Goal: Task Accomplishment & Management: Manage account settings

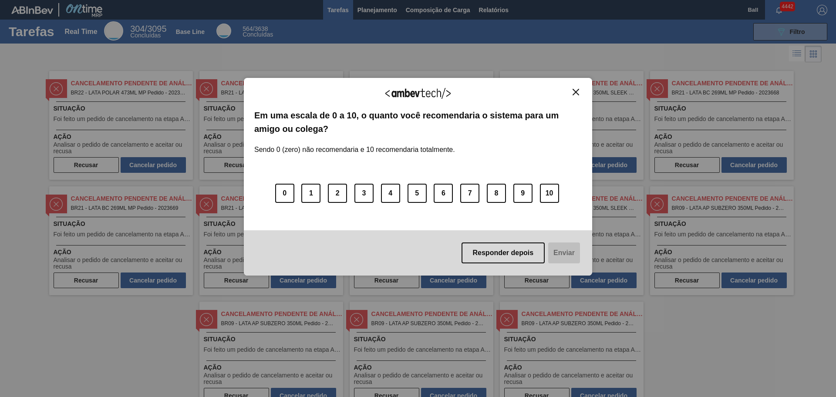
click at [576, 91] on img "Close" at bounding box center [576, 92] width 7 height 7
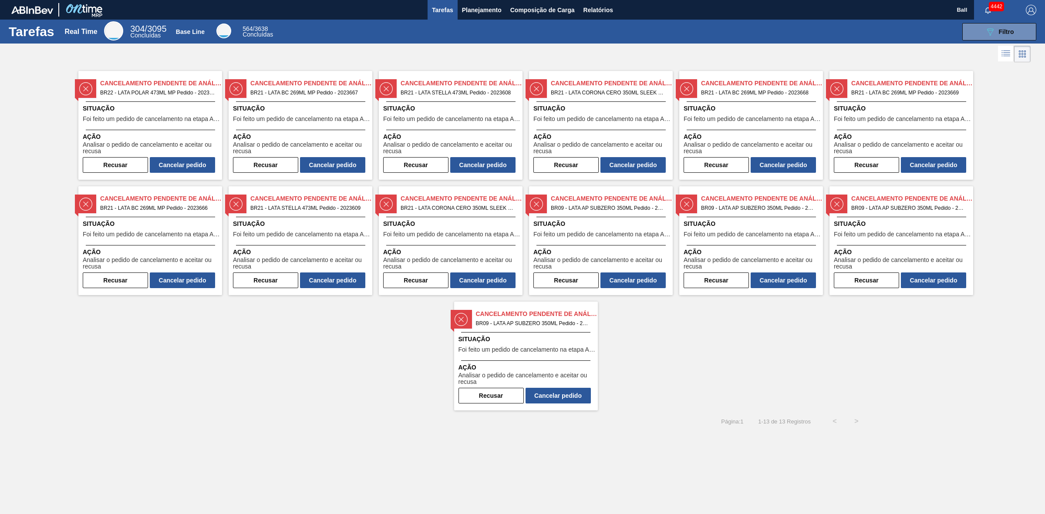
click at [668, 49] on div at bounding box center [522, 54] width 1045 height 21
click at [597, 5] on span "Relatórios" at bounding box center [598, 10] width 30 height 10
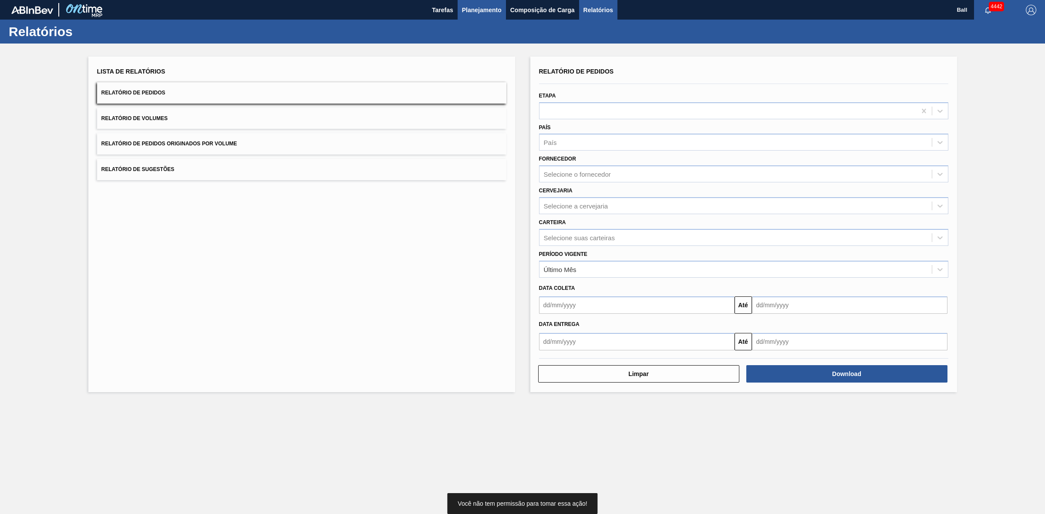
click at [475, 13] on span "Planejamento" at bounding box center [482, 10] width 40 height 10
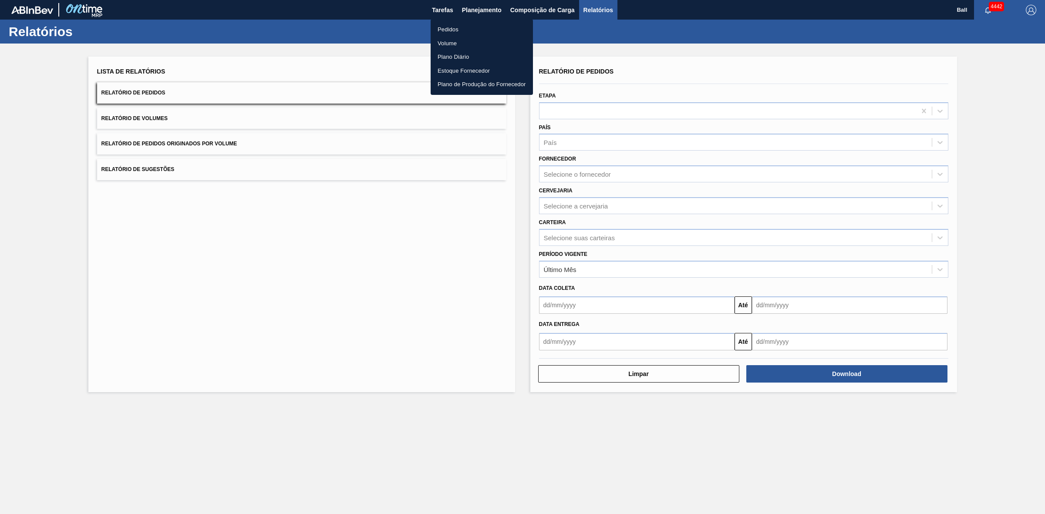
click at [469, 26] on li "Pedidos" at bounding box center [482, 30] width 102 height 14
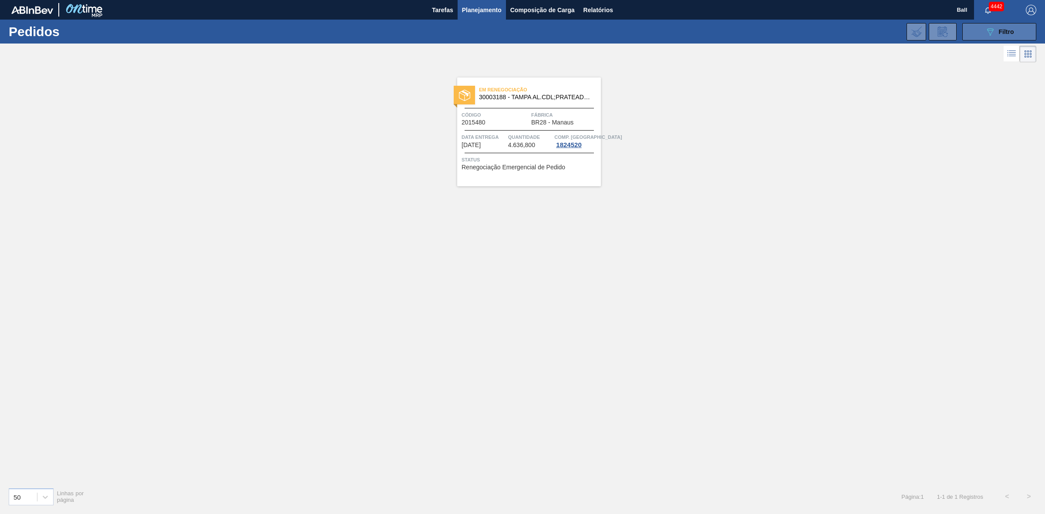
click at [668, 33] on button "089F7B8B-B2A5-4AFE-B5C0-19BA573D28AC Filtro" at bounding box center [999, 31] width 74 height 17
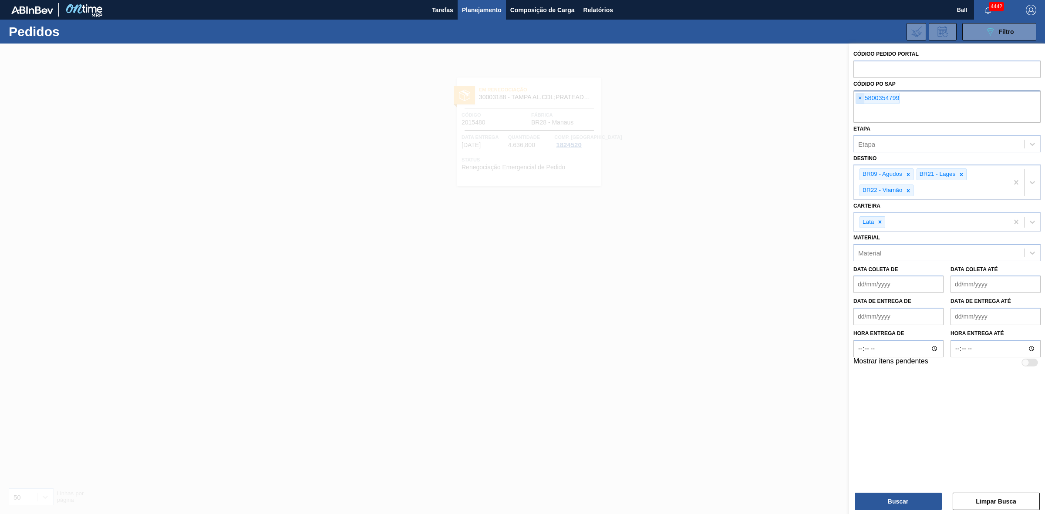
click at [668, 101] on span "×" at bounding box center [860, 98] width 8 height 10
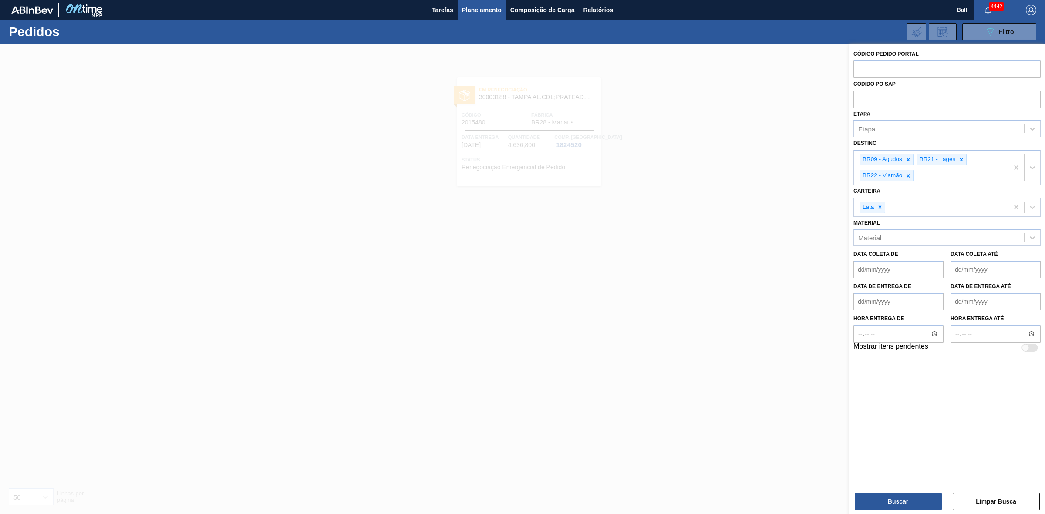
click at [668, 125] on div at bounding box center [522, 301] width 1045 height 514
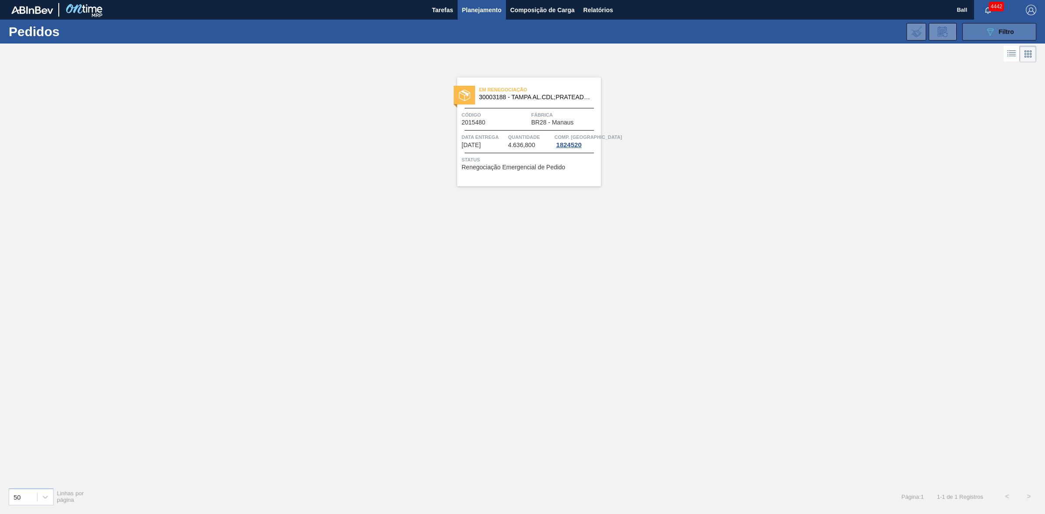
click at [668, 29] on button "089F7B8B-B2A5-4AFE-B5C0-19BA573D28AC Filtro" at bounding box center [999, 31] width 74 height 17
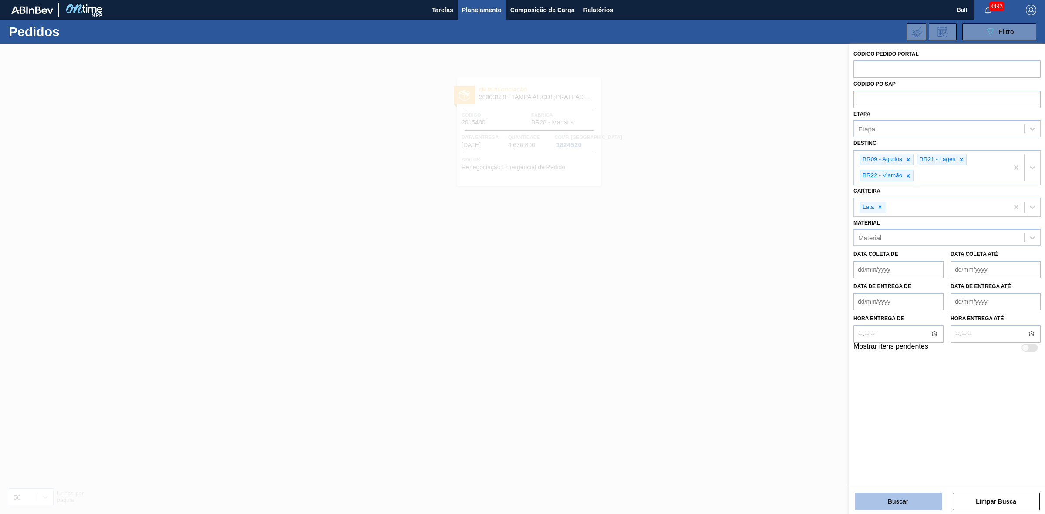
click at [668, 317] on button "Buscar" at bounding box center [898, 501] width 87 height 17
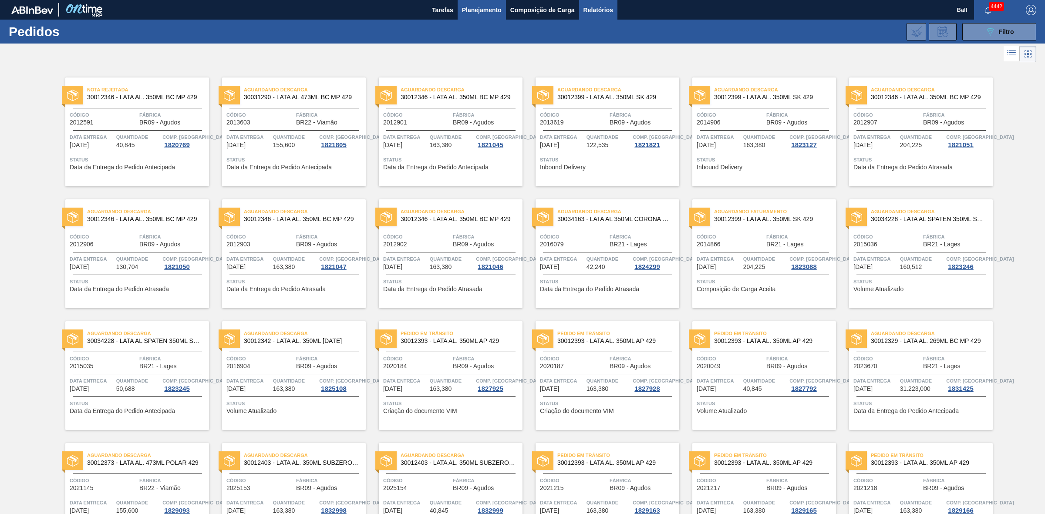
click at [593, 8] on span "Relatórios" at bounding box center [598, 10] width 30 height 10
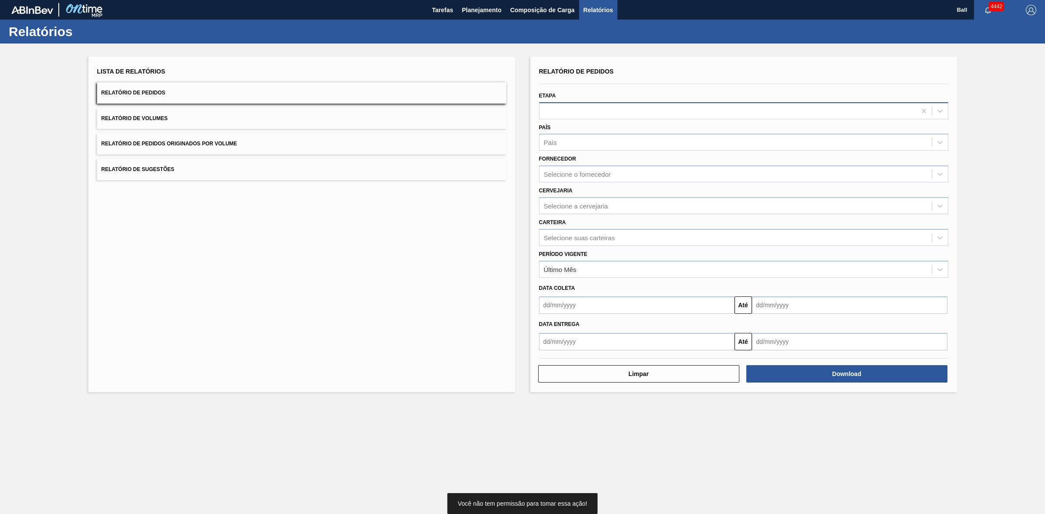
click at [568, 105] on div at bounding box center [727, 111] width 377 height 13
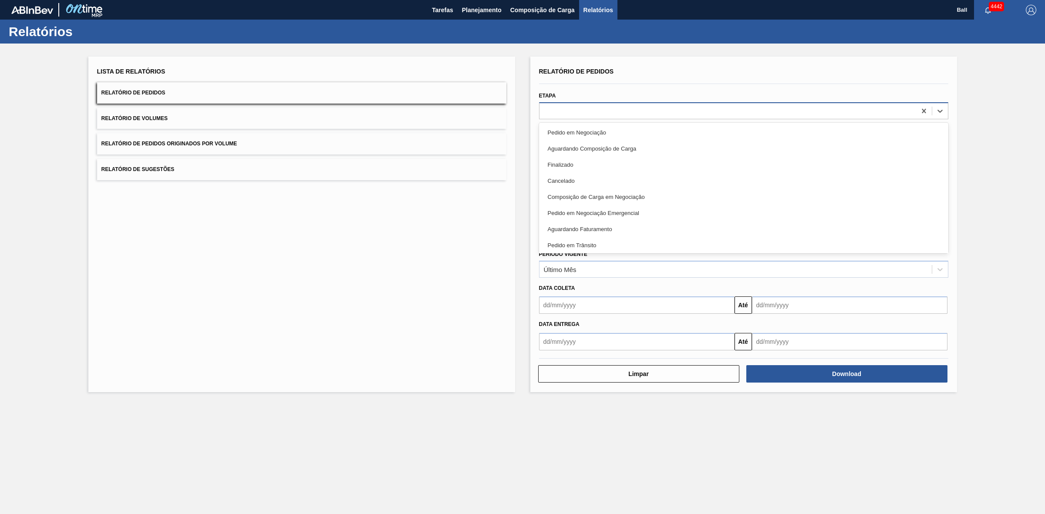
click at [596, 113] on div at bounding box center [727, 111] width 377 height 13
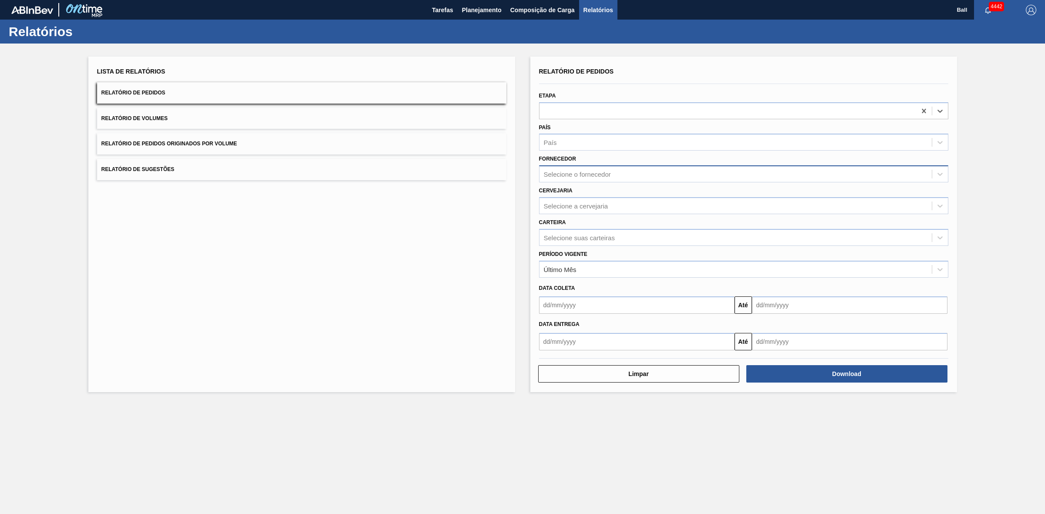
click at [604, 177] on div "Selecione o fornecedor" at bounding box center [735, 174] width 392 height 13
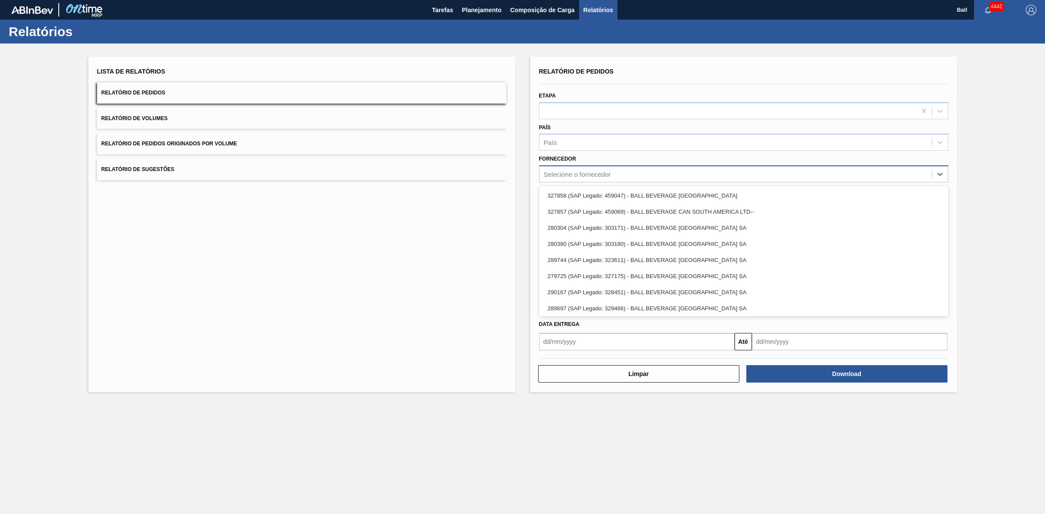
click at [604, 177] on div "Selecione o fornecedor" at bounding box center [735, 174] width 392 height 13
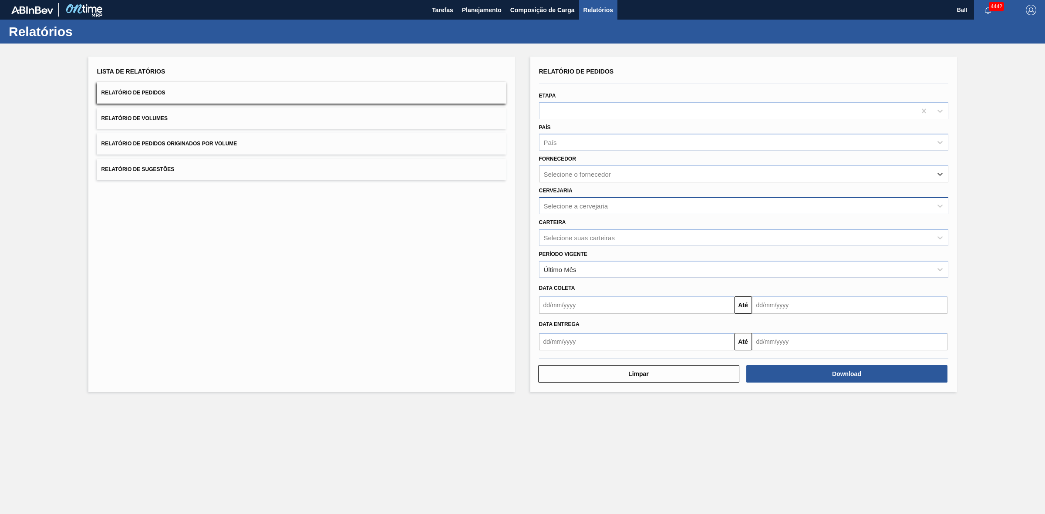
click at [588, 206] on div "Selecione a cervejaria" at bounding box center [576, 205] width 64 height 7
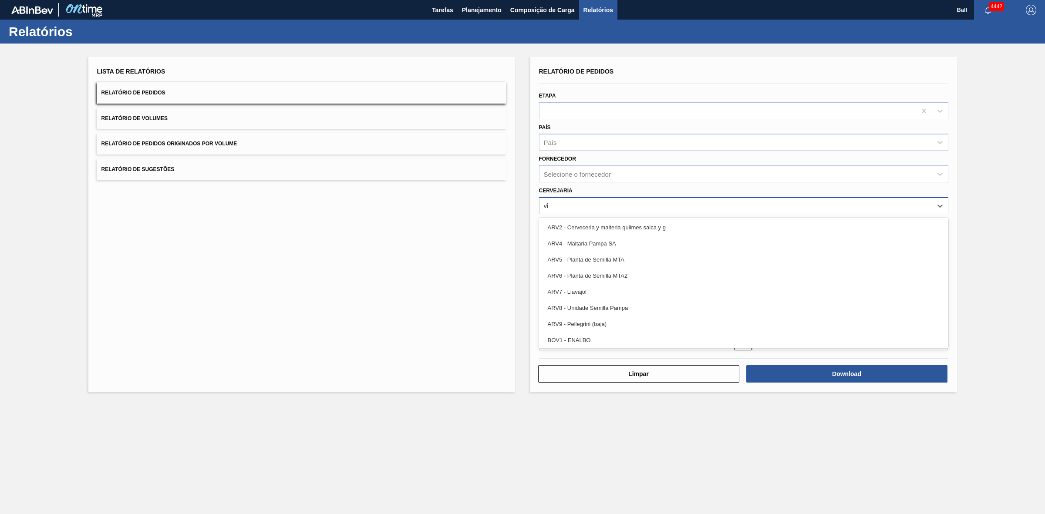
type input "via"
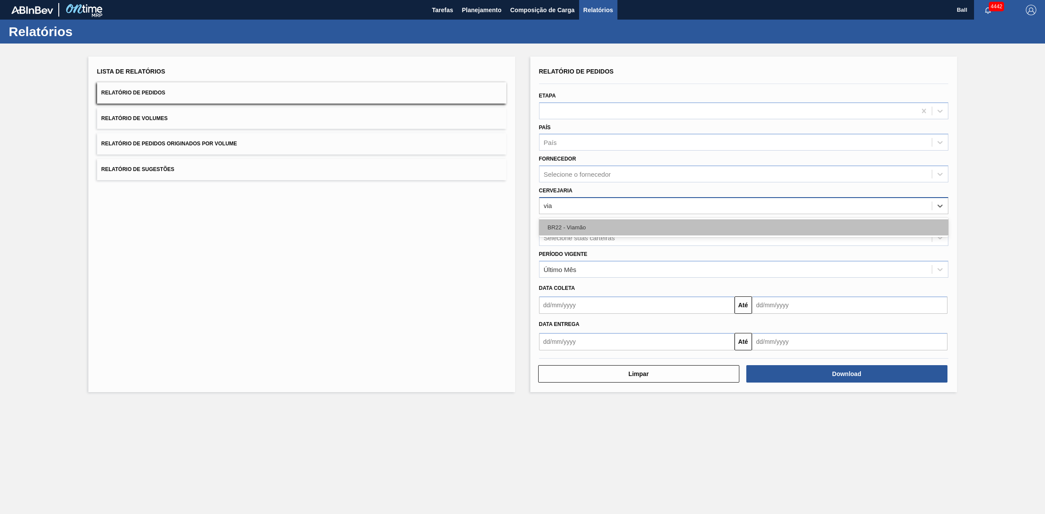
click at [588, 219] on div "BR22 - Viamão" at bounding box center [743, 227] width 409 height 16
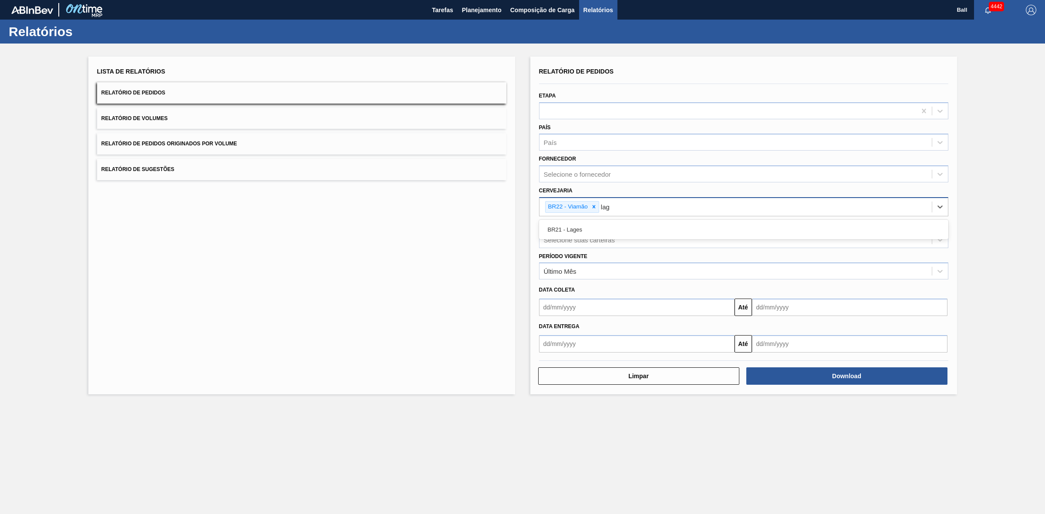
type input "lage"
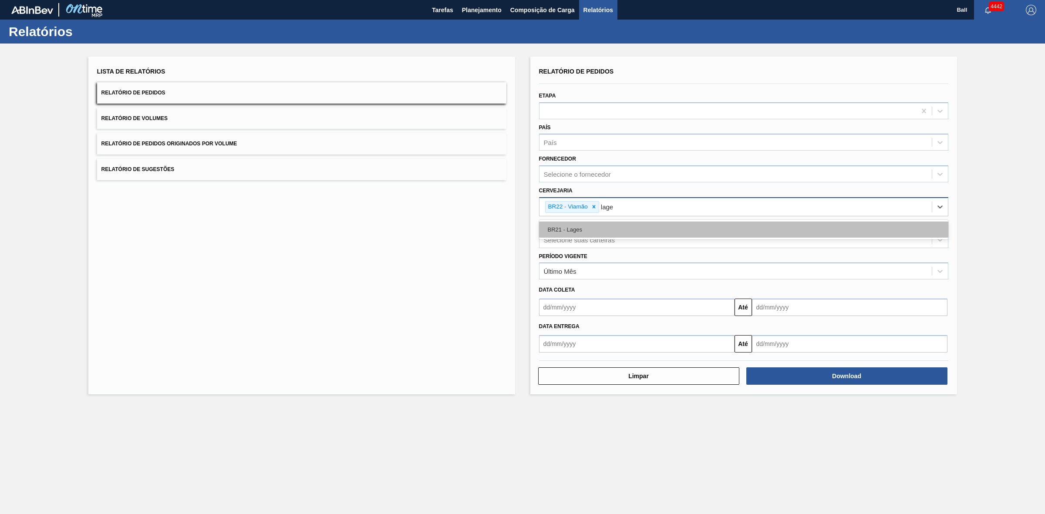
click at [589, 233] on div "BR21 - Lages" at bounding box center [743, 230] width 409 height 16
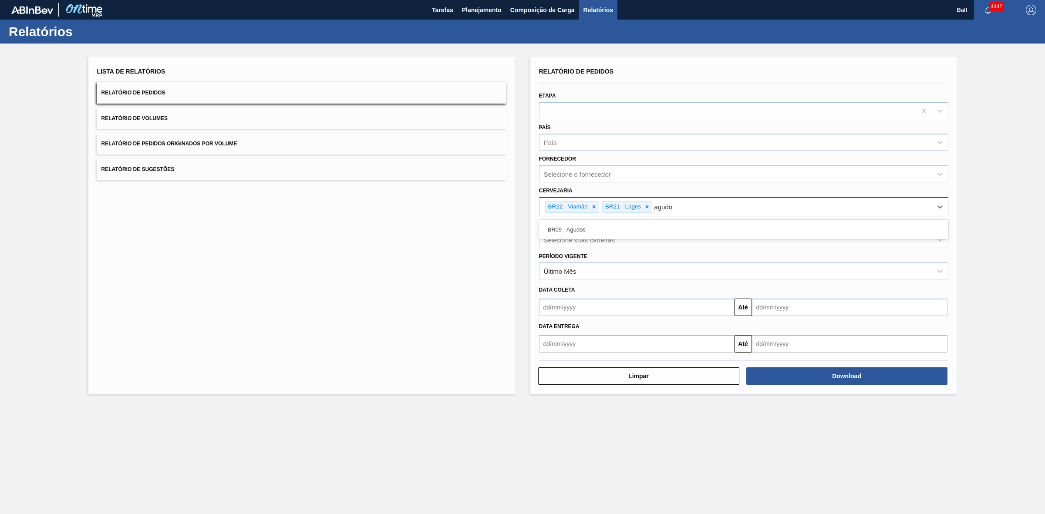
type input "agudos"
click at [589, 233] on div "BR09 - Agudos" at bounding box center [743, 230] width 409 height 16
click at [589, 236] on div "Selecione suas carteiras" at bounding box center [579, 239] width 71 height 7
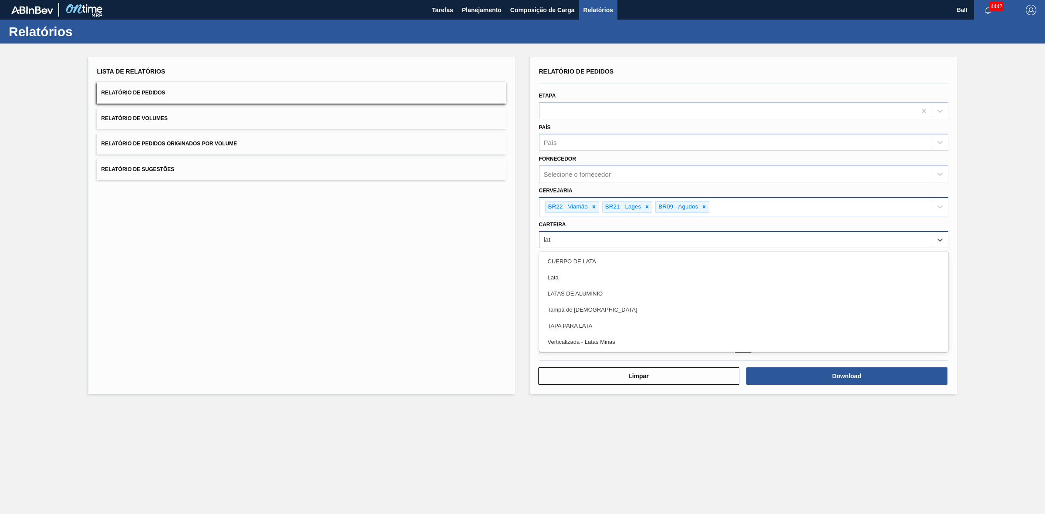
type input "lata"
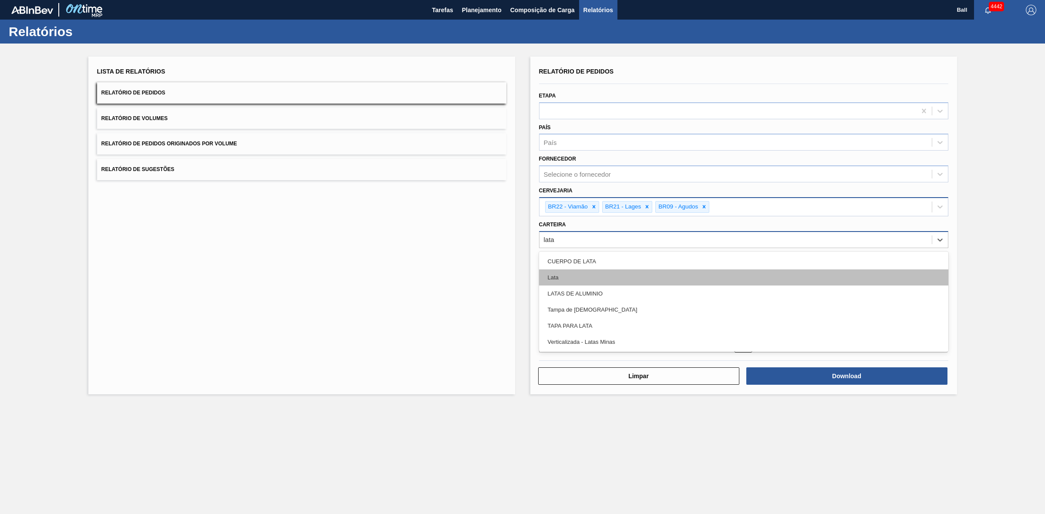
click at [560, 283] on div "Lata" at bounding box center [743, 278] width 409 height 16
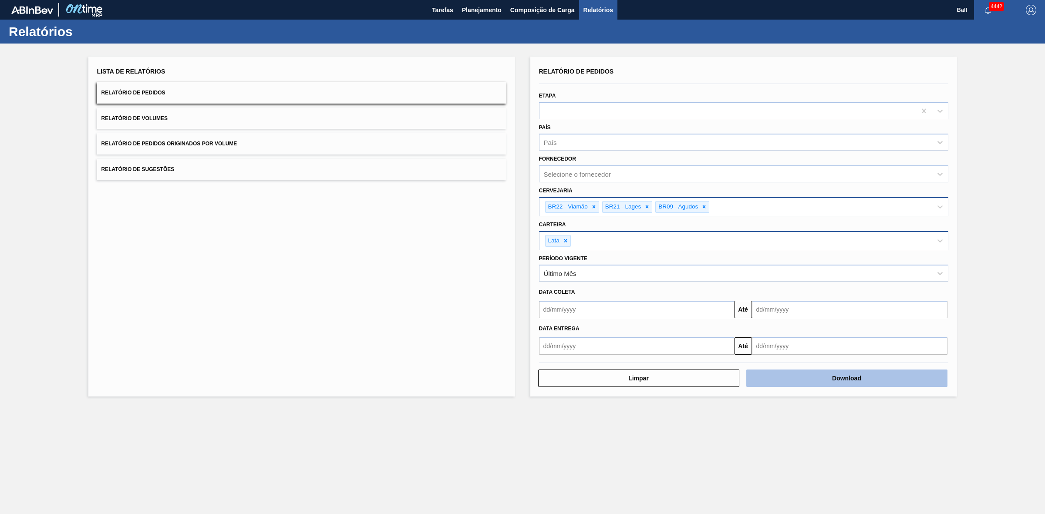
click at [668, 317] on button "Download" at bounding box center [846, 378] width 201 height 17
click at [223, 123] on button "Relatório de Volumes" at bounding box center [301, 118] width 409 height 21
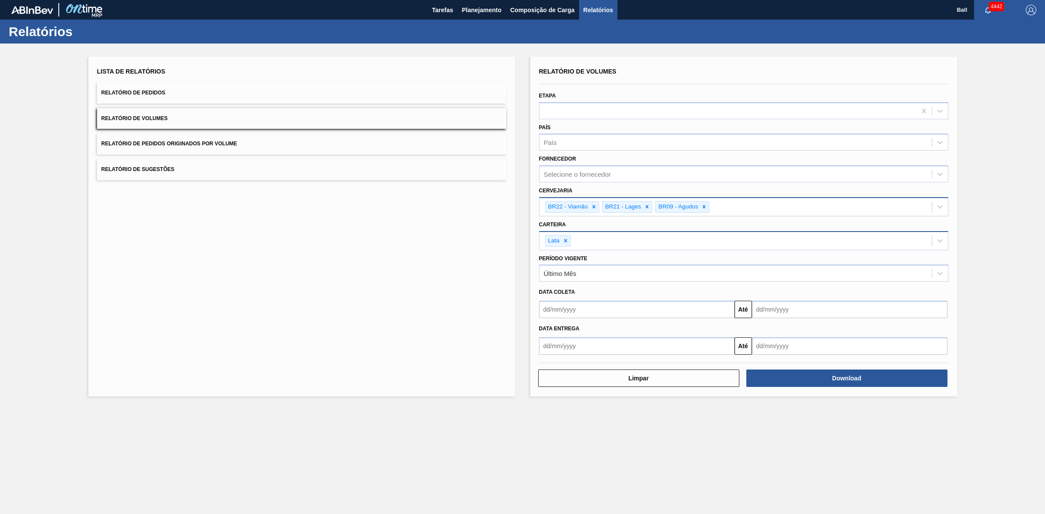
click at [200, 116] on button "Relatório de Volumes" at bounding box center [301, 118] width 409 height 21
click at [288, 118] on button "Relatório de Volumes" at bounding box center [301, 118] width 409 height 21
click at [668, 317] on button "Download" at bounding box center [846, 378] width 201 height 17
click at [355, 266] on div "Lista de Relatórios Relatório de Pedidos Relatório de Volumes Relatório de Pedi…" at bounding box center [301, 227] width 427 height 340
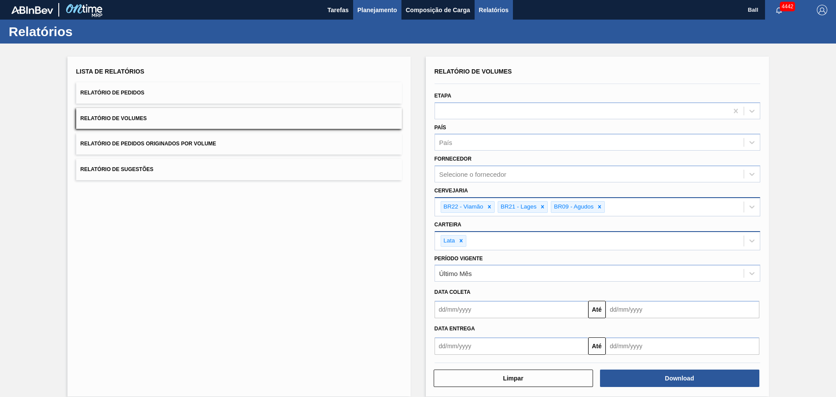
click at [377, 5] on span "Planejamento" at bounding box center [377, 10] width 40 height 10
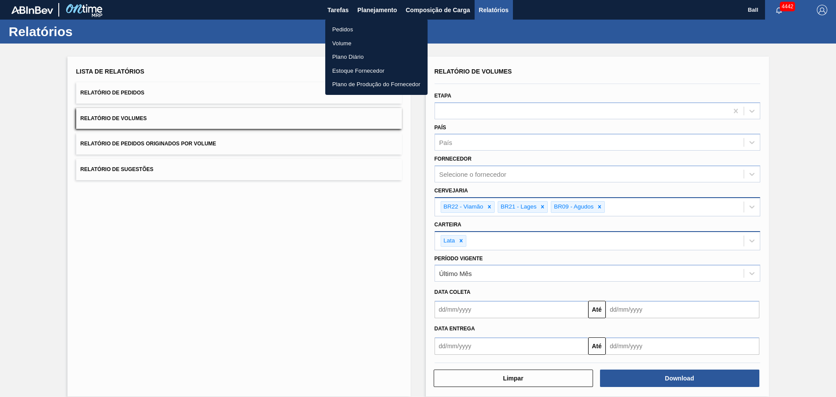
click at [347, 29] on li "Pedidos" at bounding box center [376, 30] width 102 height 14
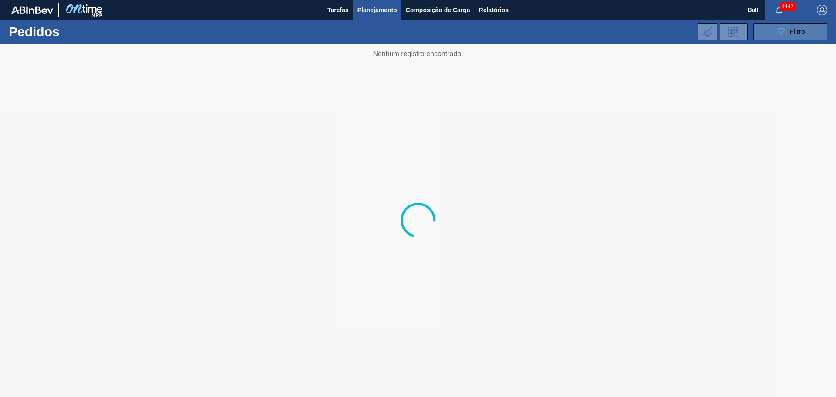
click at [668, 38] on button "089F7B8B-B2A5-4AFE-B5C0-19BA573D28AC Filtro" at bounding box center [790, 31] width 74 height 17
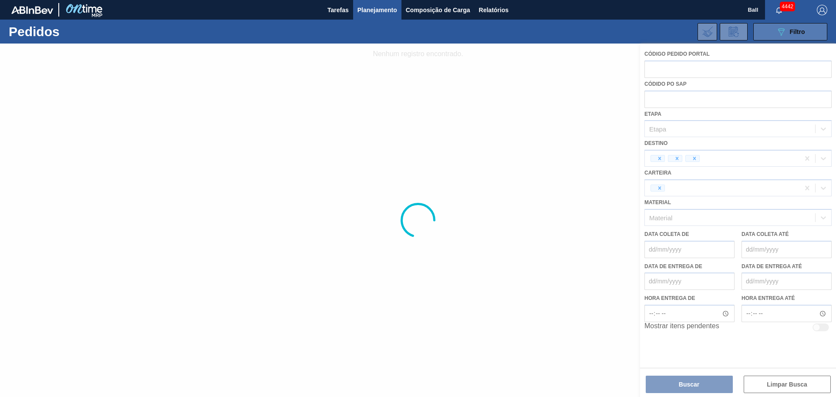
click at [668, 37] on div "089F7B8B-B2A5-4AFE-B5C0-19BA573D28AC Filtro" at bounding box center [790, 32] width 29 height 10
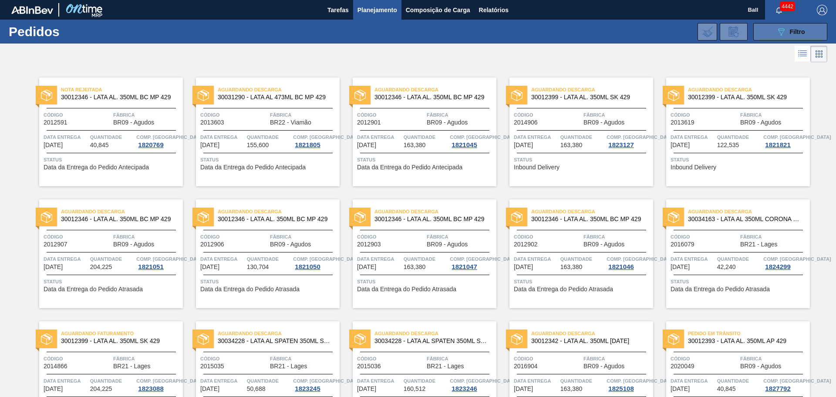
click at [668, 32] on button "089F7B8B-B2A5-4AFE-B5C0-19BA573D28AC Filtro" at bounding box center [790, 31] width 74 height 17
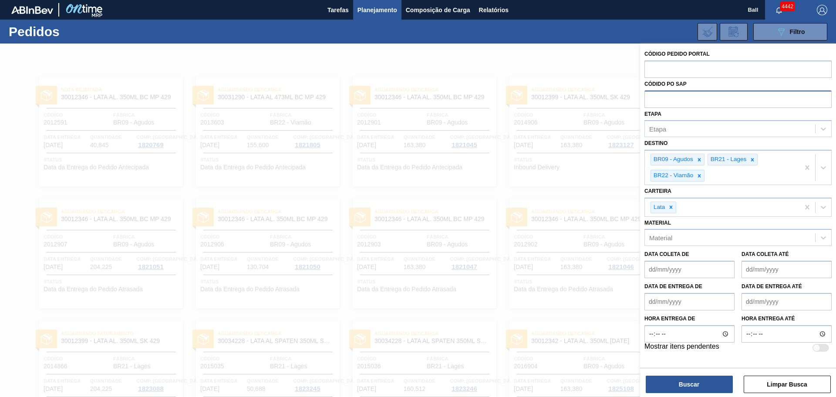
click at [668, 98] on input "text" at bounding box center [737, 99] width 187 height 17
paste input "text"
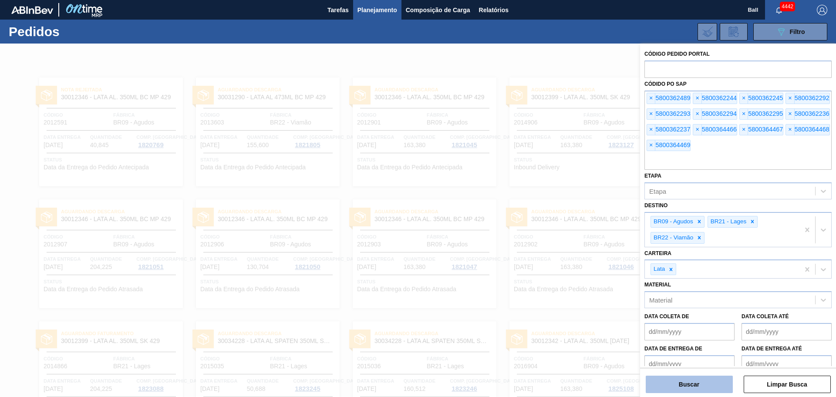
click at [668, 317] on button "Buscar" at bounding box center [689, 384] width 87 height 17
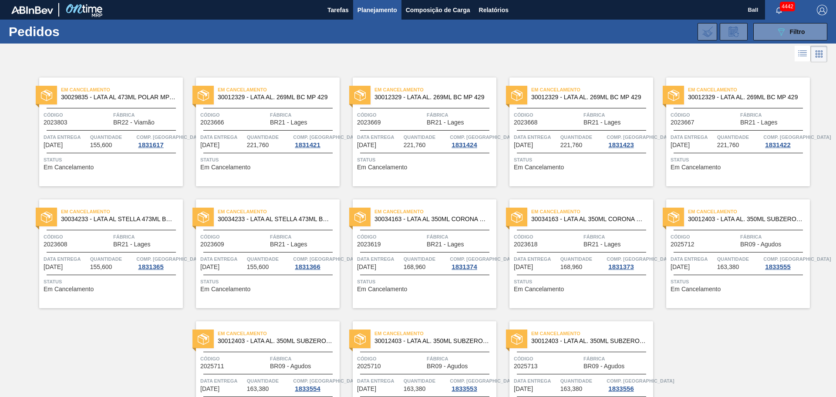
click at [123, 145] on div "Quantidade 155,600" at bounding box center [112, 141] width 44 height 16
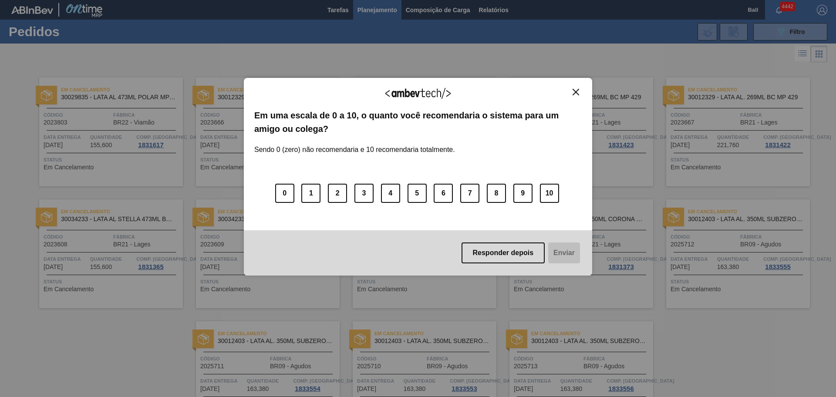
click at [579, 90] on img "Close" at bounding box center [576, 92] width 7 height 7
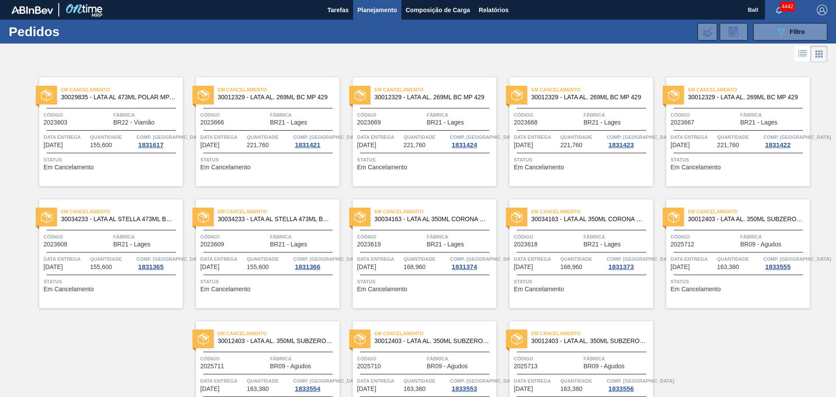
click at [275, 139] on span "Quantidade" at bounding box center [269, 137] width 44 height 9
click at [421, 141] on span "Quantidade" at bounding box center [426, 137] width 44 height 9
click at [563, 135] on span "Quantidade" at bounding box center [582, 137] width 44 height 9
click at [668, 135] on div "Data entrega 13/09/2025 Quantidade 221,760 Comp. Carga 1831422" at bounding box center [738, 141] width 144 height 16
click at [110, 259] on span "Quantidade" at bounding box center [112, 259] width 44 height 9
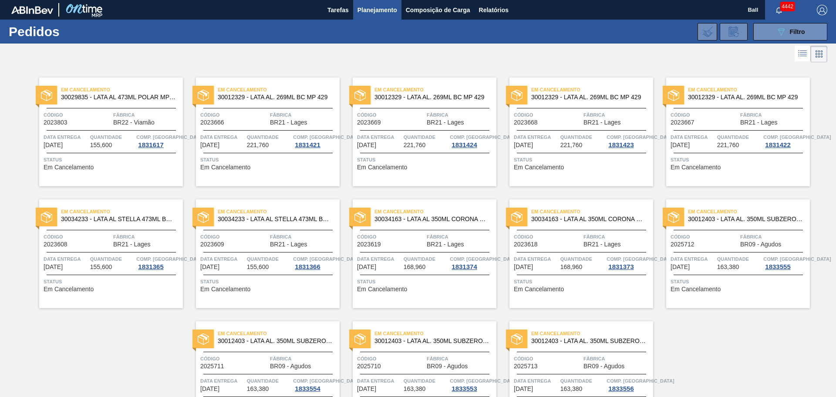
click at [233, 255] on span "Data entrega" at bounding box center [222, 259] width 44 height 9
click at [408, 268] on span "168,960" at bounding box center [415, 267] width 22 height 7
click at [558, 258] on div "Data entrega 14/09/2025 Quantidade 168,960 Comp. Carga 1831373" at bounding box center [581, 263] width 144 height 16
click at [668, 262] on span "Quantidade" at bounding box center [739, 259] width 44 height 9
click at [274, 317] on div "Em Cancelamento 30012403 - LATA AL. 350ML SUBZERO 429 Código 2025711 Fábrica BR…" at bounding box center [268, 375] width 144 height 109
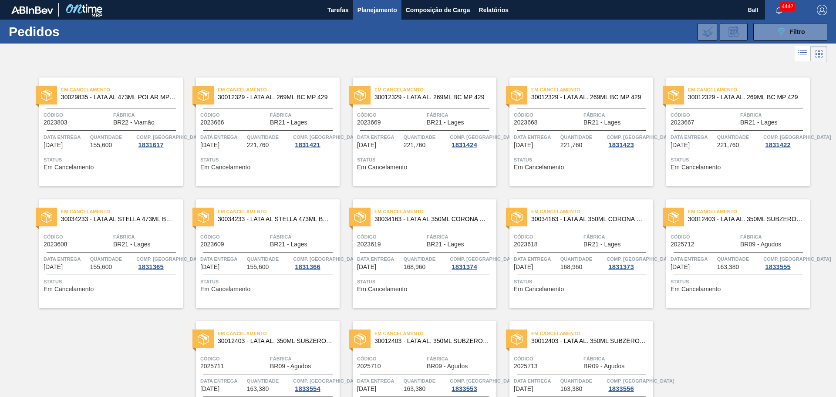
click at [419, 317] on span "Código" at bounding box center [390, 358] width 67 height 9
click at [564, 317] on span "Código" at bounding box center [547, 358] width 67 height 9
click at [668, 31] on icon "089F7B8B-B2A5-4AFE-B5C0-19BA573D28AC" at bounding box center [781, 32] width 10 height 10
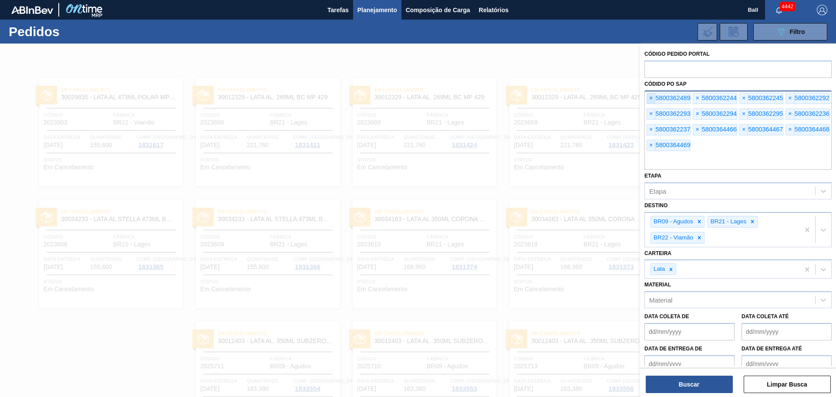
click at [654, 100] on span "×" at bounding box center [651, 98] width 8 height 10
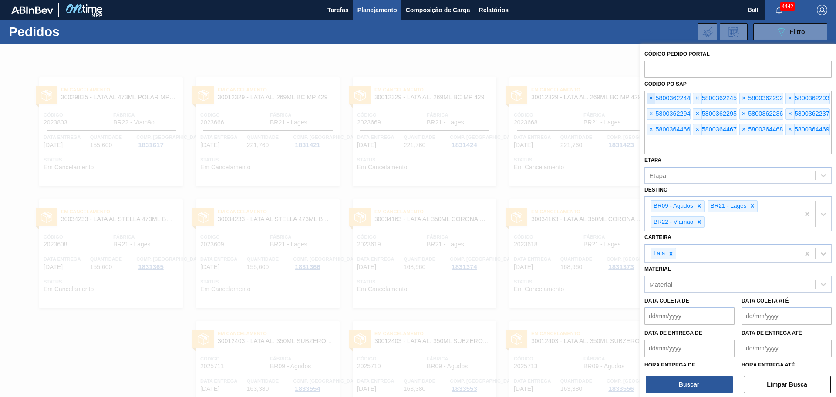
click at [654, 100] on span "×" at bounding box center [651, 98] width 8 height 10
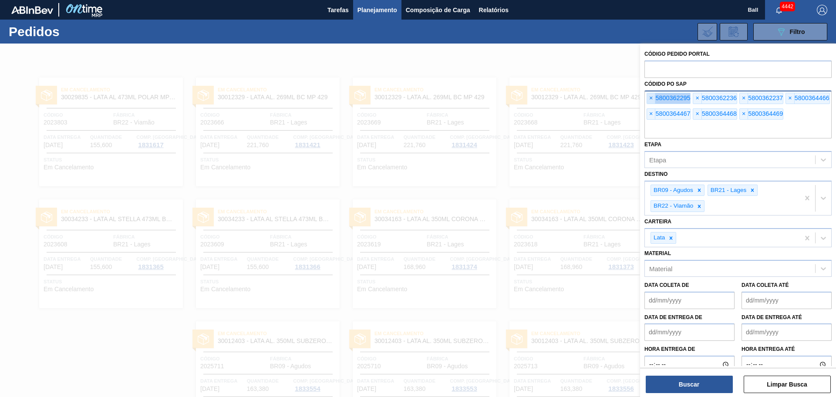
click at [654, 100] on span "×" at bounding box center [651, 98] width 8 height 10
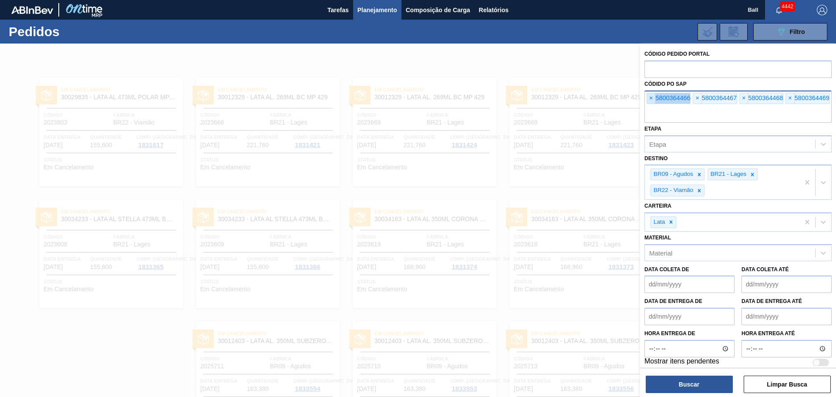
click at [654, 100] on span "×" at bounding box center [651, 98] width 8 height 10
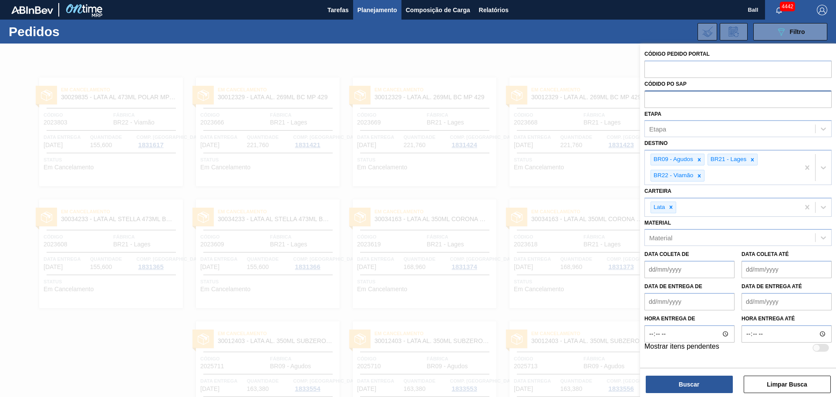
click at [661, 99] on input "text" at bounding box center [737, 99] width 187 height 17
paste input "text"
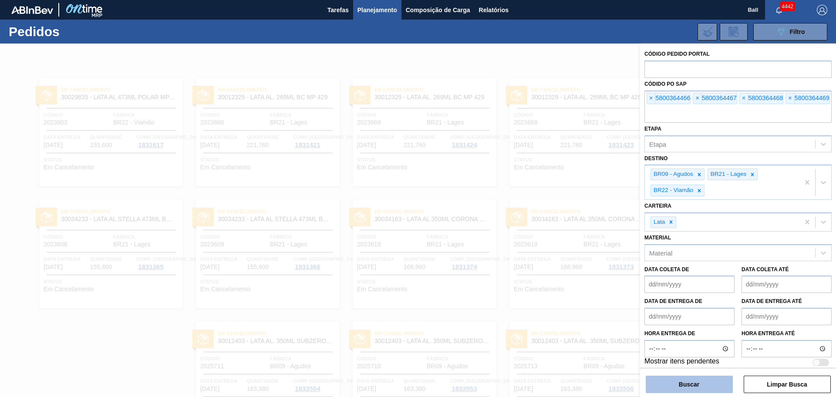
click at [668, 317] on button "Buscar" at bounding box center [689, 384] width 87 height 17
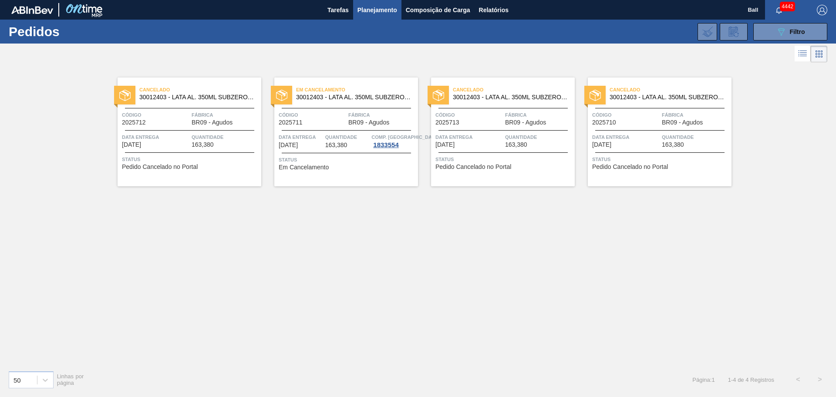
click at [169, 130] on div at bounding box center [189, 130] width 129 height 0
click at [304, 136] on span "Data entrega" at bounding box center [301, 137] width 44 height 9
click at [482, 135] on span "Data entrega" at bounding box center [468, 137] width 67 height 9
click at [644, 128] on div "Cancelado 30012403 - LATA AL. 350ML SUBZERO 429 Código 2025710 Fábrica BR09 - A…" at bounding box center [660, 132] width 144 height 109
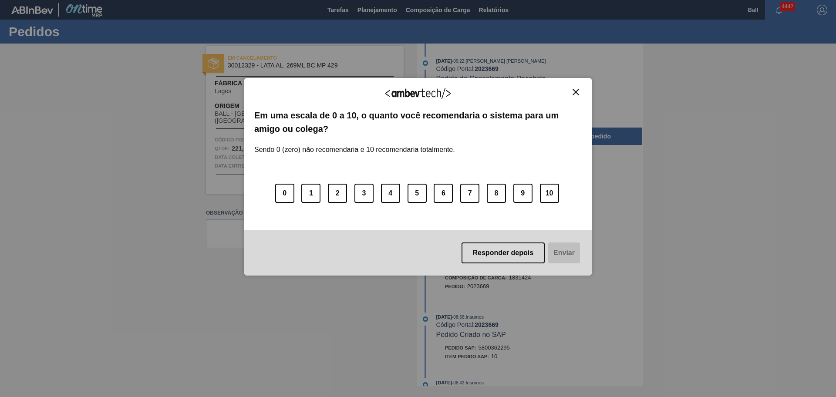
click at [577, 92] on img "Close" at bounding box center [576, 92] width 7 height 7
click at [578, 93] on img "Close" at bounding box center [576, 92] width 7 height 7
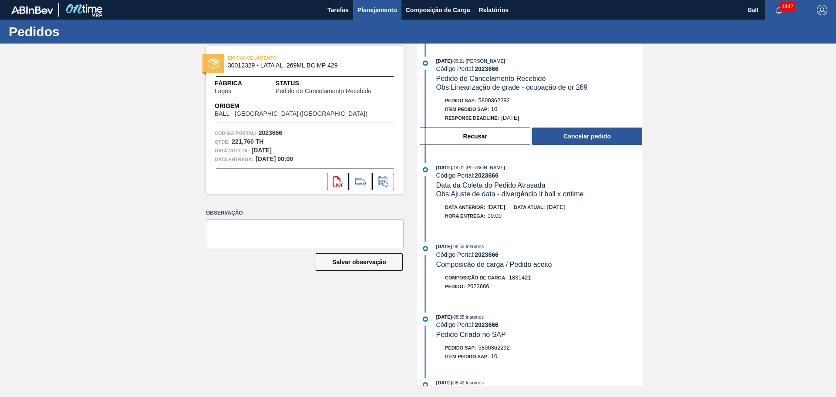
click at [374, 16] on button "Planejamento" at bounding box center [377, 10] width 48 height 20
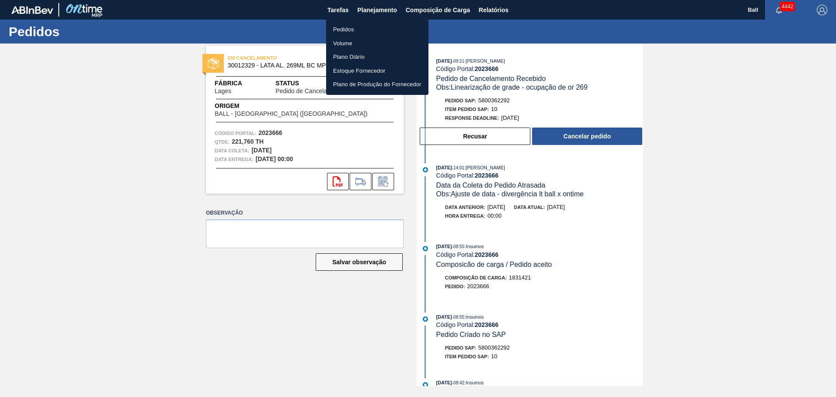
click at [366, 30] on li "Pedidos" at bounding box center [377, 30] width 102 height 14
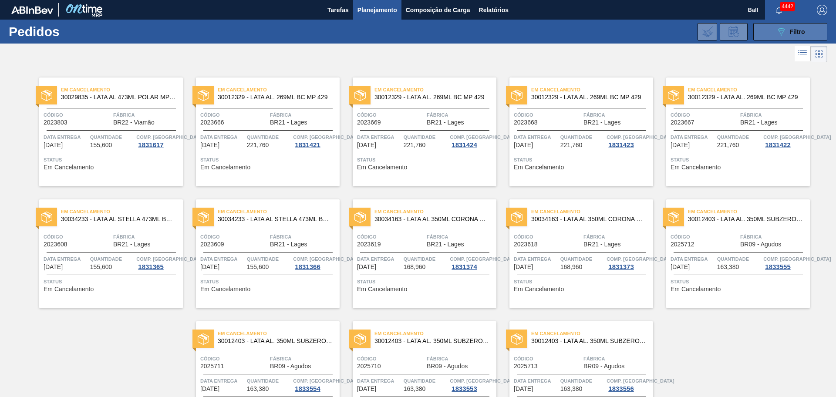
click at [765, 30] on button "089F7B8B-B2A5-4AFE-B5C0-19BA573D28AC Filtro" at bounding box center [790, 31] width 74 height 17
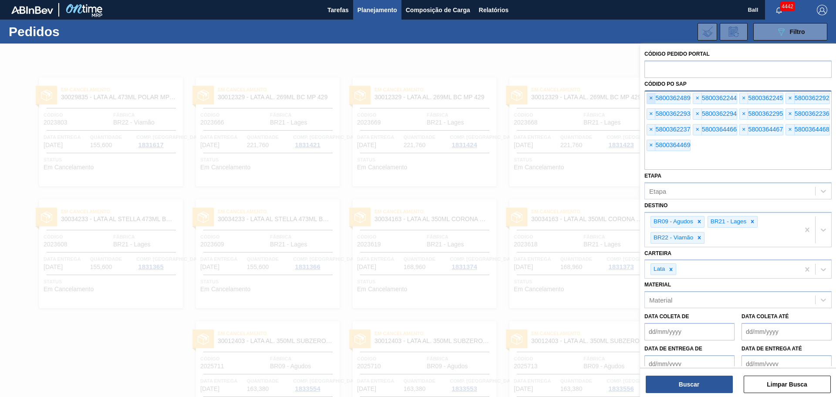
click at [651, 98] on span "×" at bounding box center [651, 98] width 8 height 10
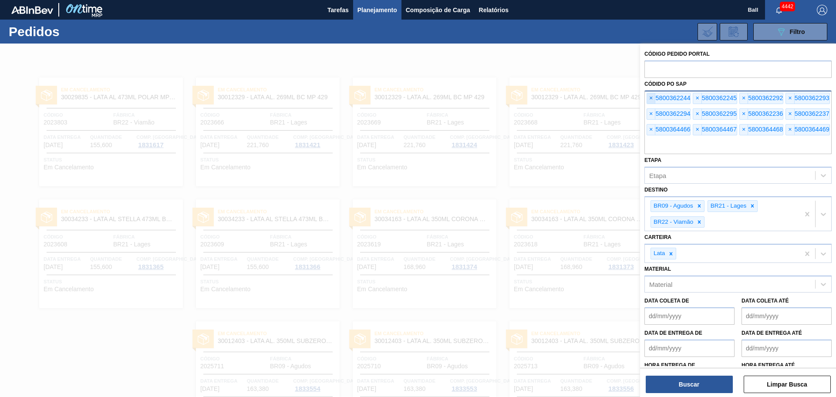
click at [651, 98] on span "×" at bounding box center [651, 98] width 8 height 10
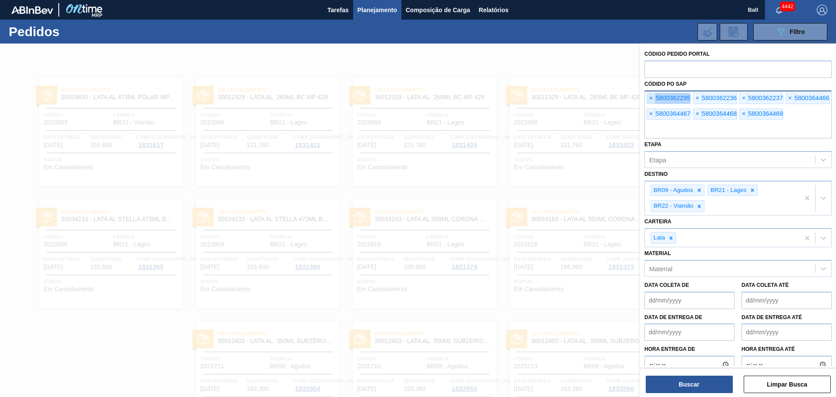
click at [651, 98] on span "×" at bounding box center [651, 98] width 8 height 10
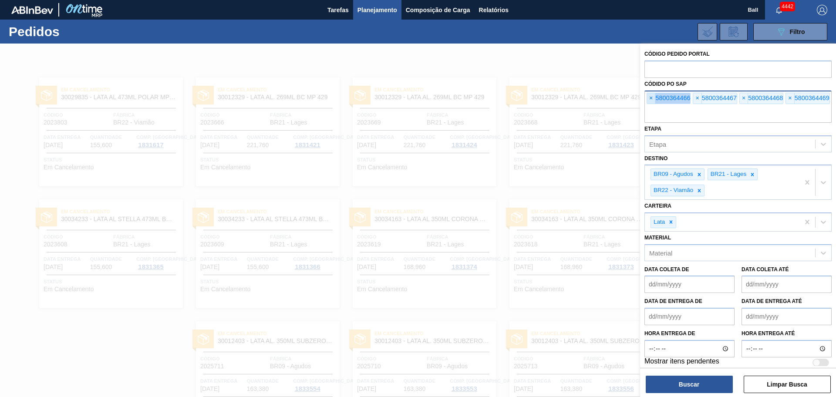
click at [651, 98] on span "×" at bounding box center [651, 98] width 8 height 10
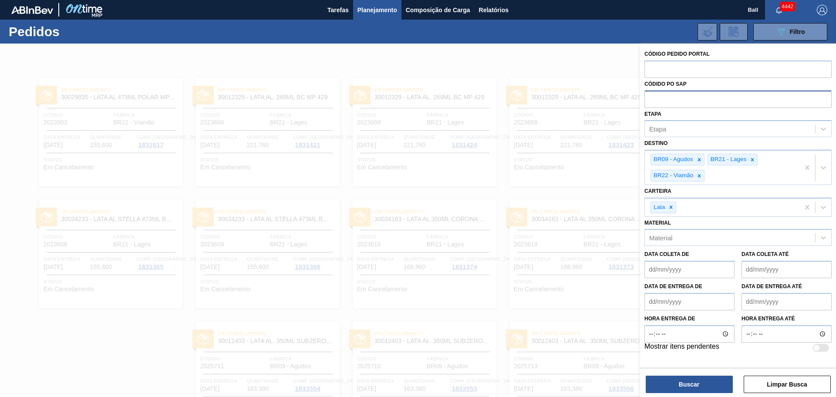
click at [683, 101] on input "text" at bounding box center [737, 99] width 187 height 17
paste input "text"
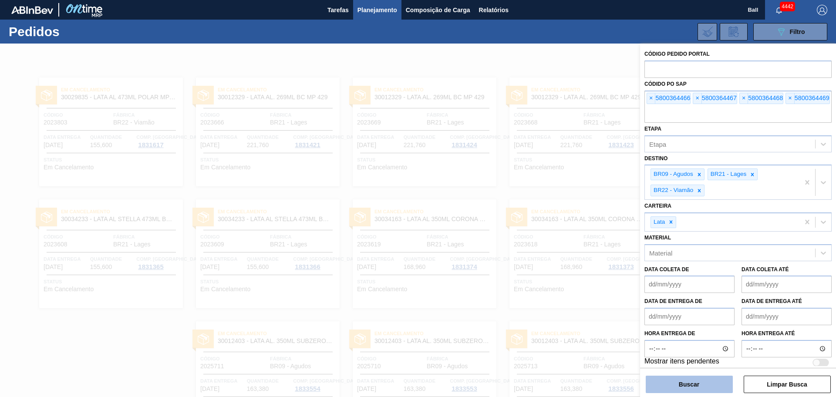
click at [680, 380] on button "Buscar" at bounding box center [689, 384] width 87 height 17
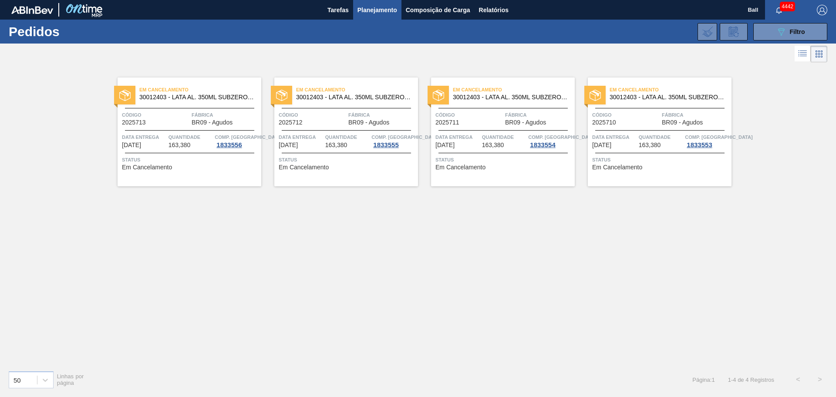
click at [181, 135] on span "Quantidade" at bounding box center [191, 137] width 44 height 9
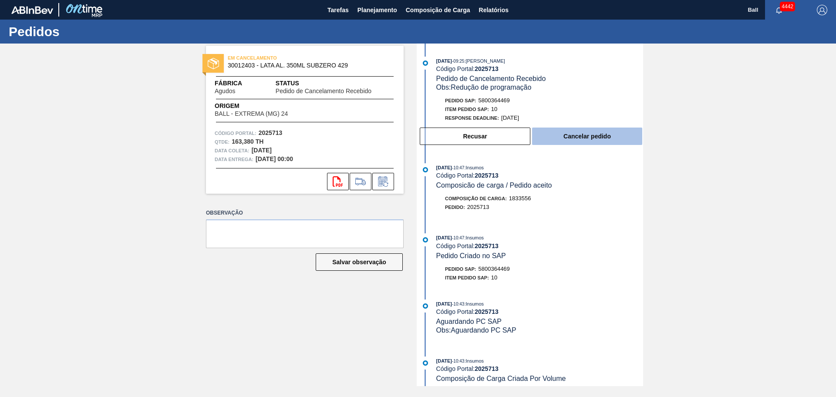
click at [573, 142] on button "Cancelar pedido" at bounding box center [587, 136] width 110 height 17
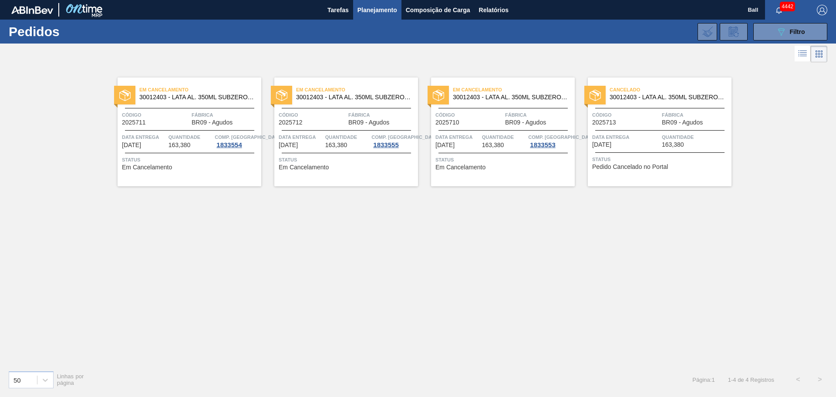
click at [360, 142] on div "Quantidade 163,380" at bounding box center [347, 141] width 44 height 16
click at [471, 119] on span "Código" at bounding box center [468, 115] width 67 height 9
click at [658, 122] on div "Código 2025713" at bounding box center [625, 118] width 67 height 15
click at [359, 134] on span "Quantidade" at bounding box center [347, 137] width 44 height 9
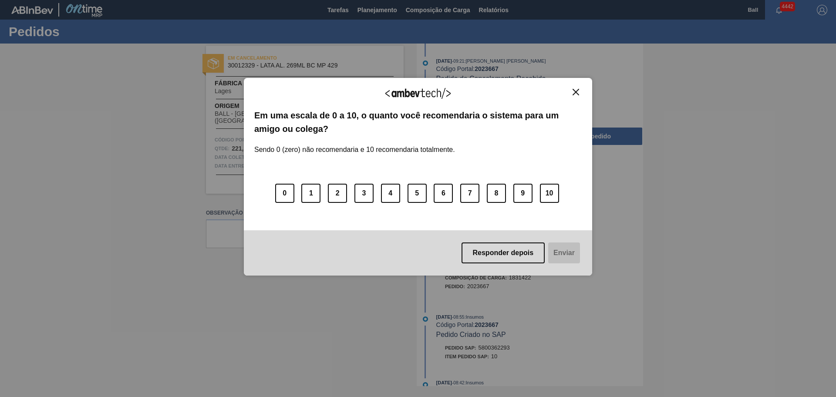
click at [574, 94] on img "Close" at bounding box center [576, 92] width 7 height 7
click at [576, 92] on img "Close" at bounding box center [576, 92] width 7 height 7
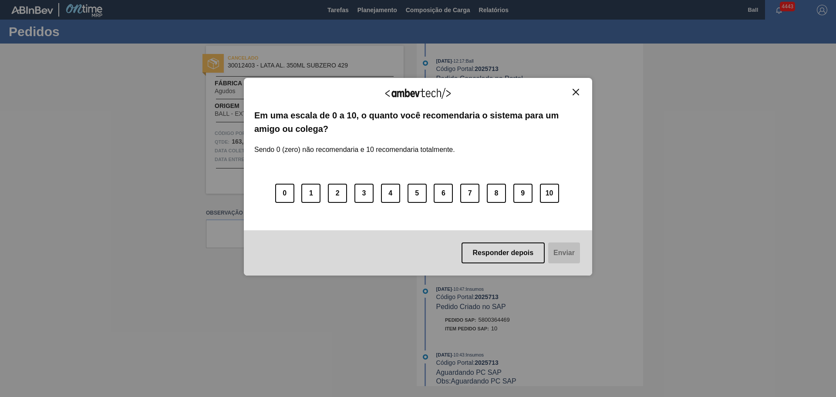
click at [574, 92] on img "Close" at bounding box center [576, 92] width 7 height 7
click at [572, 96] on div "Agradecemos seu feedback!" at bounding box center [417, 98] width 327 height 20
click at [576, 92] on img "Close" at bounding box center [576, 92] width 7 height 7
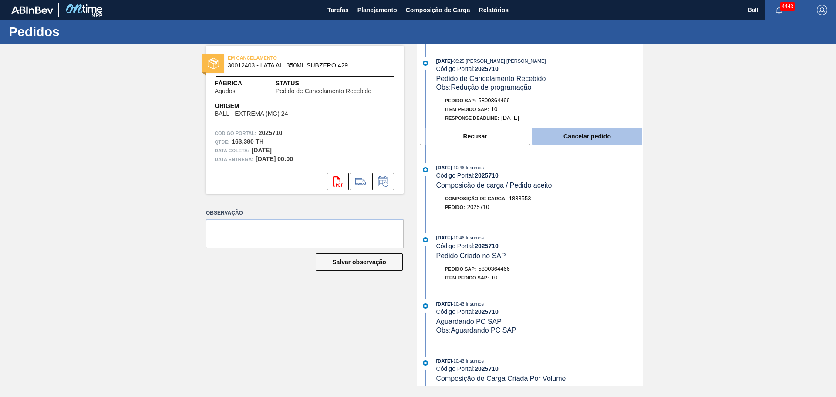
click at [597, 134] on button "Cancelar pedido" at bounding box center [587, 136] width 110 height 17
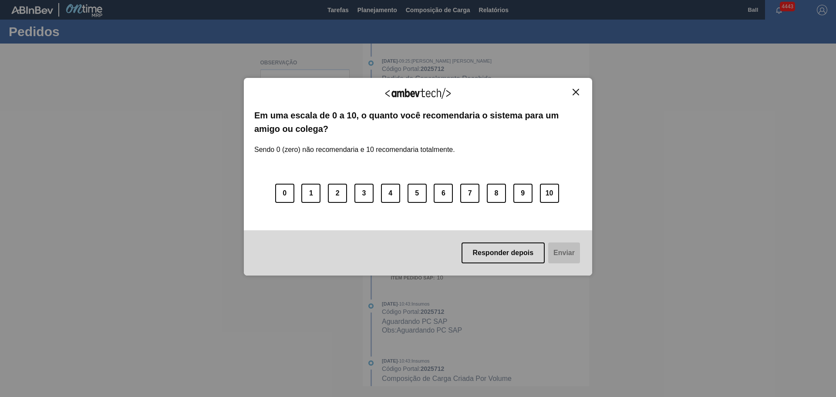
click at [578, 91] on img "Close" at bounding box center [576, 92] width 7 height 7
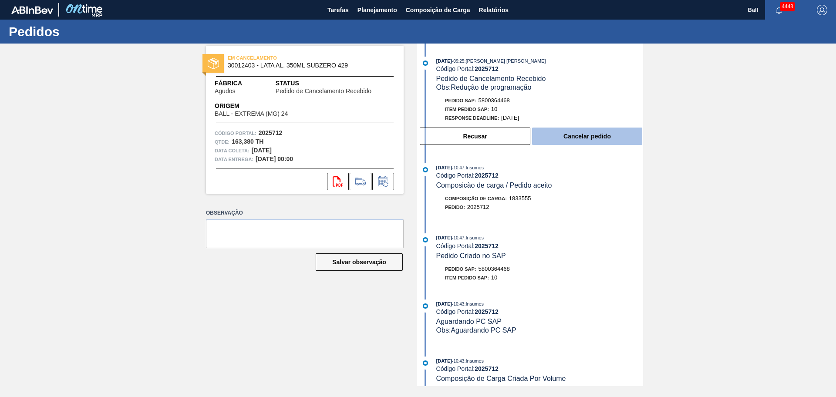
click at [600, 140] on button "Cancelar pedido" at bounding box center [587, 136] width 110 height 17
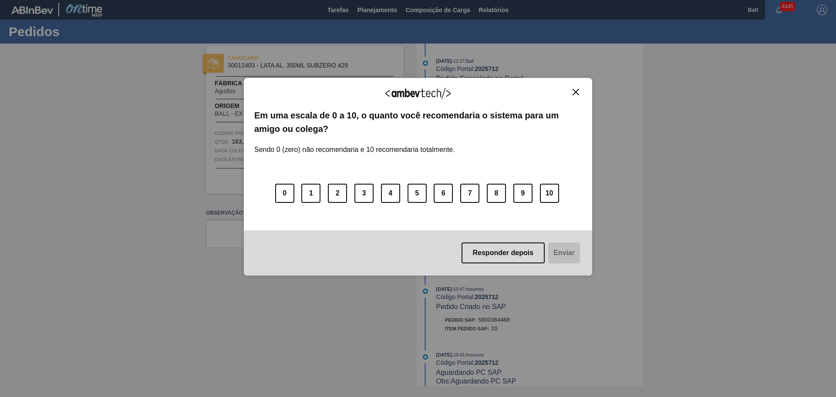
click at [574, 94] on img "Close" at bounding box center [576, 92] width 7 height 7
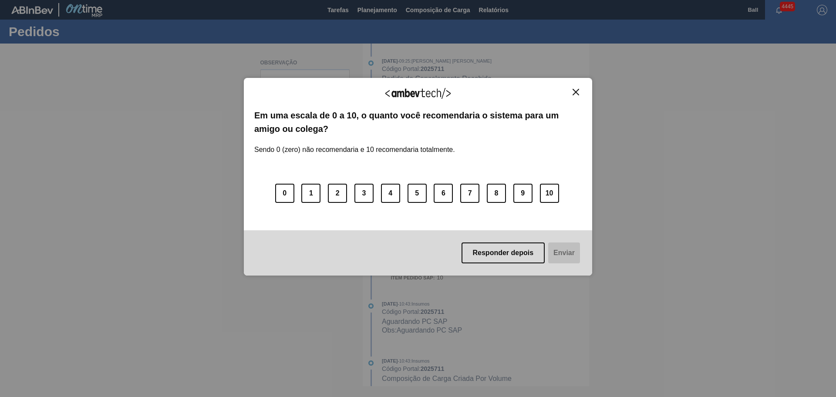
click at [577, 90] on img "Close" at bounding box center [576, 92] width 7 height 7
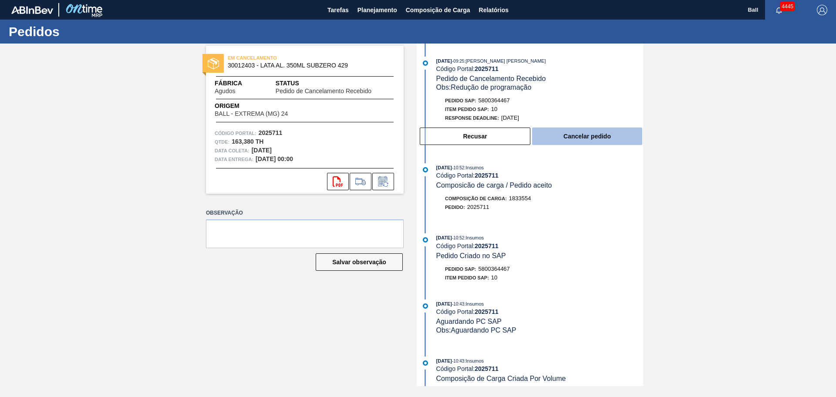
click at [551, 141] on button "Cancelar pedido" at bounding box center [587, 136] width 110 height 17
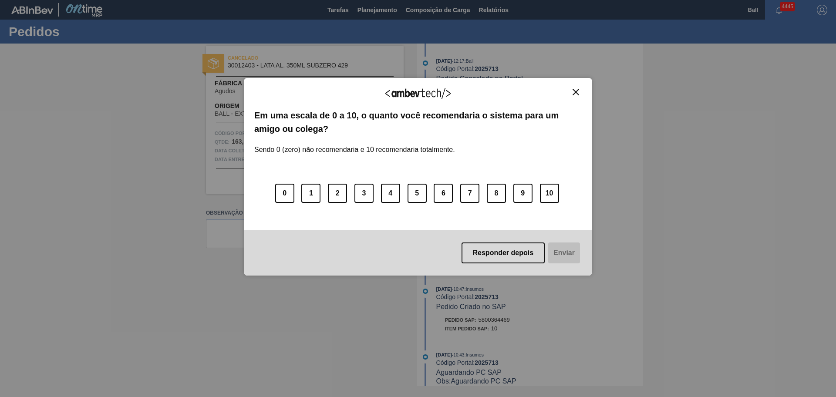
click at [568, 91] on div "Agradecemos seu feedback!" at bounding box center [417, 98] width 327 height 20
click at [582, 93] on div "Agradecemos seu feedback! Em uma escala de 0 a 10, o quanto você recomendaria o…" at bounding box center [418, 177] width 348 height 198
click at [577, 92] on img "Close" at bounding box center [576, 92] width 7 height 7
click at [574, 91] on img "Close" at bounding box center [576, 92] width 7 height 7
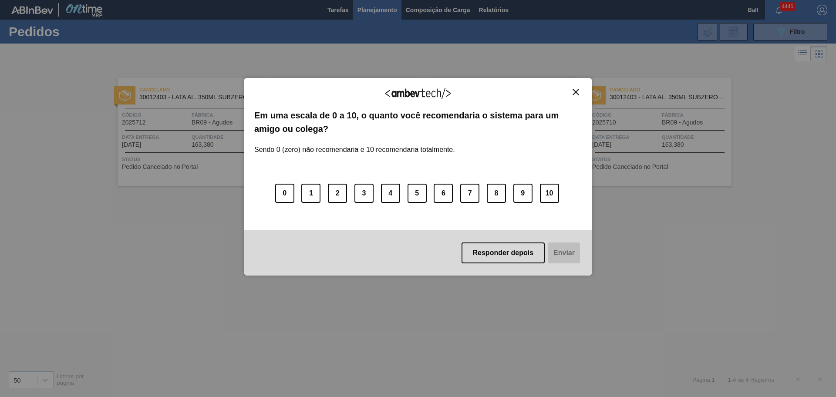
click at [576, 93] on img "Close" at bounding box center [576, 92] width 7 height 7
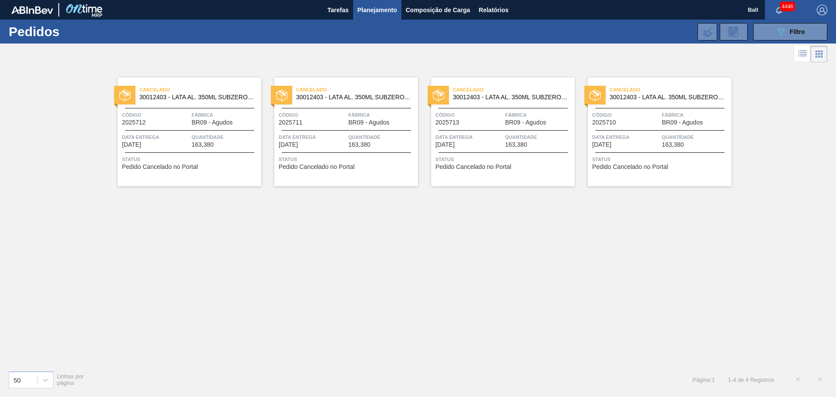
click at [653, 216] on div "Cancelado 30012403 - LATA AL. 350ML SUBZERO 429 Código 2025712 Fábrica BR09 - A…" at bounding box center [418, 213] width 836 height 299
click at [795, 25] on button "089F7B8B-B2A5-4AFE-B5C0-19BA573D28AC Filtro" at bounding box center [790, 31] width 74 height 17
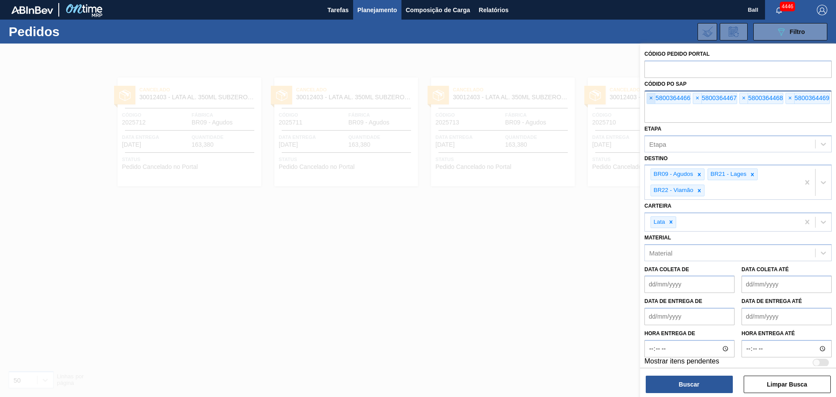
click at [651, 97] on span "×" at bounding box center [651, 98] width 8 height 10
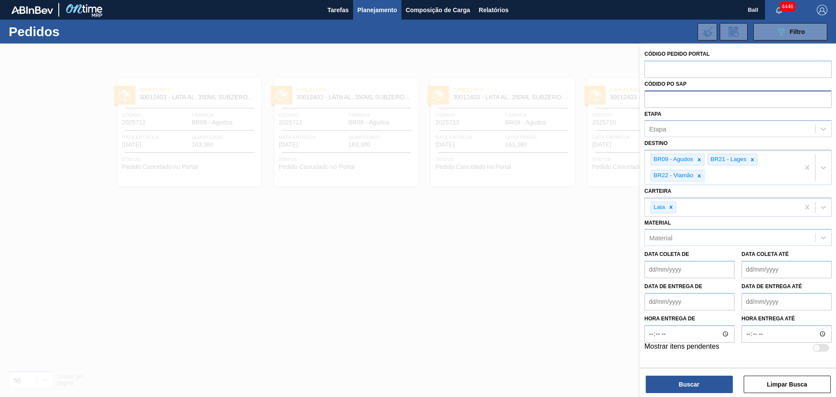
paste input "text"
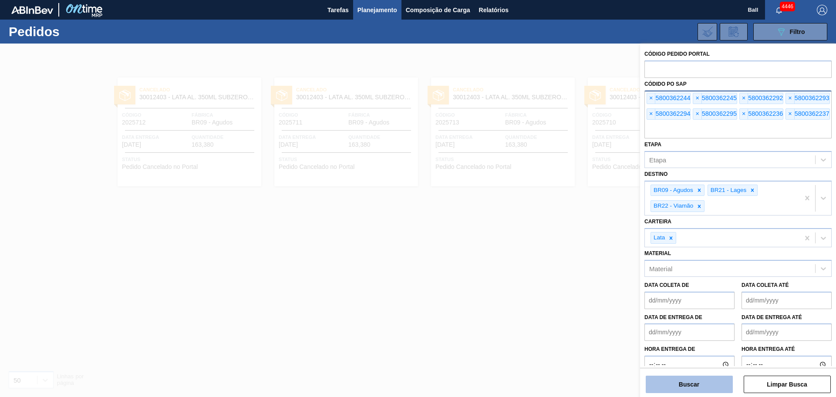
click at [683, 381] on button "Buscar" at bounding box center [689, 384] width 87 height 17
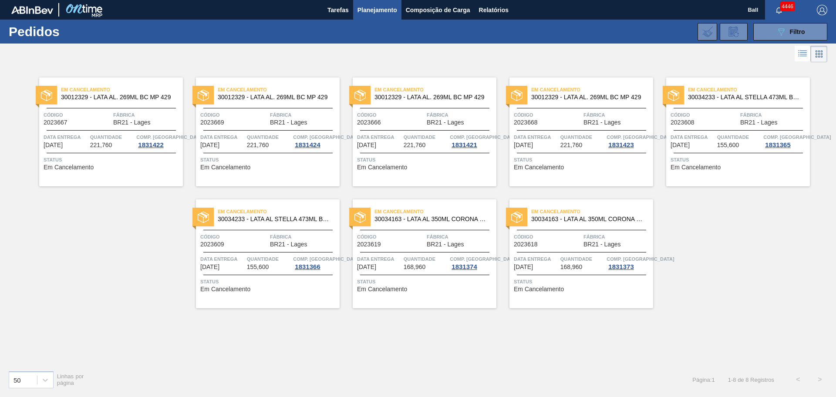
click at [81, 129] on div "Em Cancelamento 30012329 - LATA AL. 269ML BC MP 429 Código 2023667 Fábrica BR21…" at bounding box center [111, 132] width 144 height 109
click at [241, 124] on div "Código 2023669" at bounding box center [233, 118] width 67 height 15
click at [392, 118] on span "Código" at bounding box center [390, 115] width 67 height 9
click at [583, 134] on span "Quantidade" at bounding box center [582, 137] width 44 height 9
click at [722, 139] on span "Quantidade" at bounding box center [739, 137] width 44 height 9
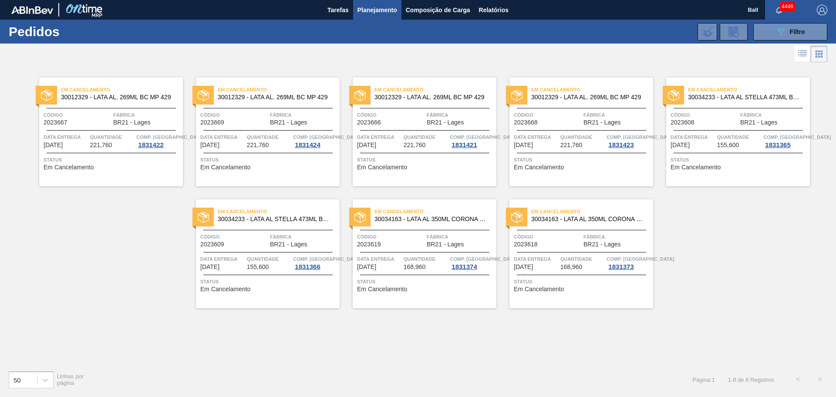
click at [271, 249] on div "Em Cancelamento 30034233 - LATA AL STELLA 473ML BRILHO Código 2023609 Fábrica B…" at bounding box center [268, 253] width 144 height 109
click at [403, 252] on div at bounding box center [424, 252] width 129 height 0
click at [566, 269] on span "168,960" at bounding box center [571, 267] width 22 height 7
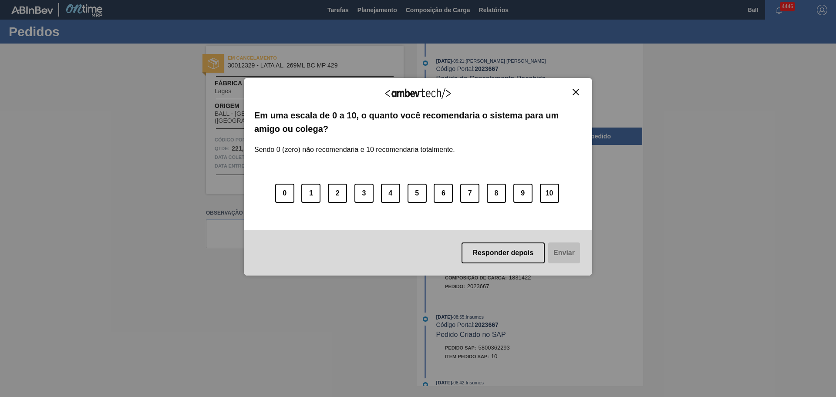
click at [573, 88] on button "Close" at bounding box center [576, 91] width 12 height 7
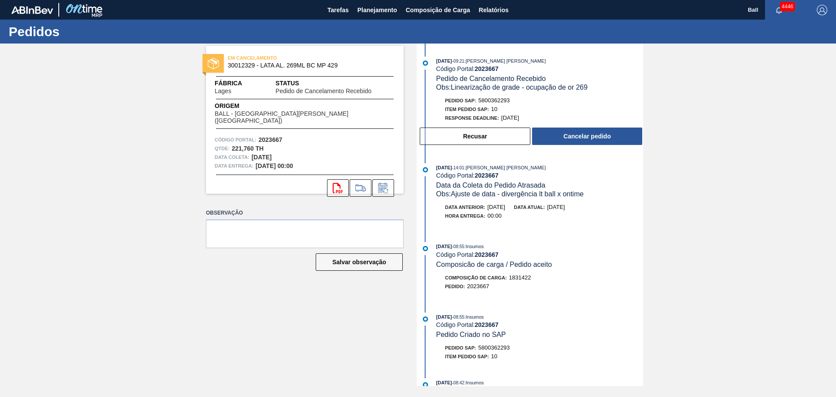
click at [545, 275] on div "Composição de Carga : 1831422" at bounding box center [539, 277] width 207 height 9
click at [583, 133] on button "Cancelar pedido" at bounding box center [587, 136] width 110 height 17
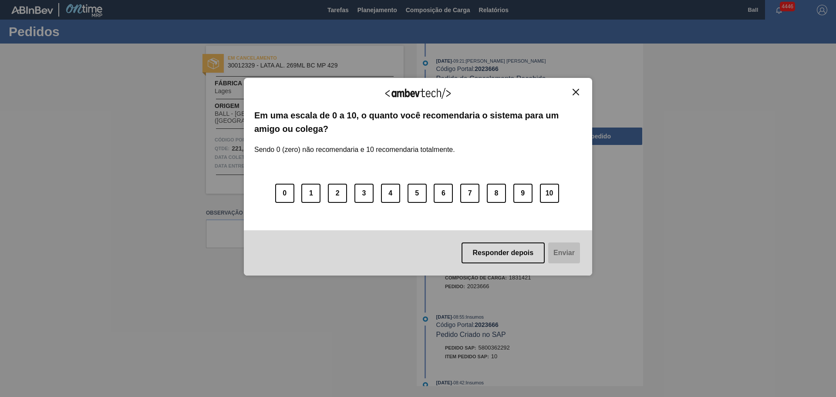
click at [579, 90] on button "Close" at bounding box center [576, 91] width 12 height 7
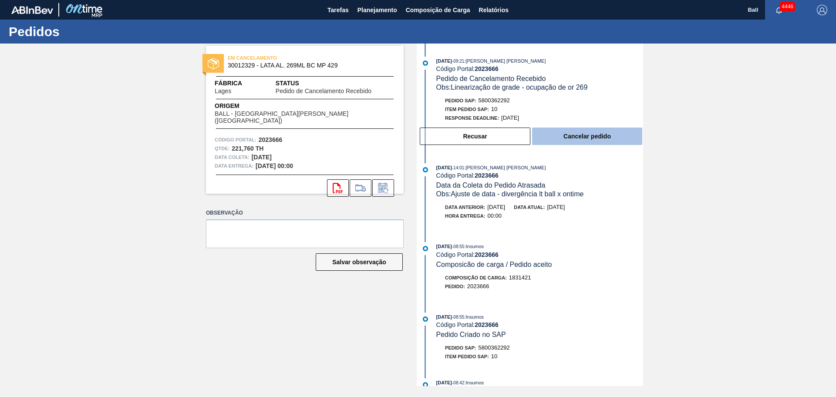
click at [566, 134] on button "Cancelar pedido" at bounding box center [587, 136] width 110 height 17
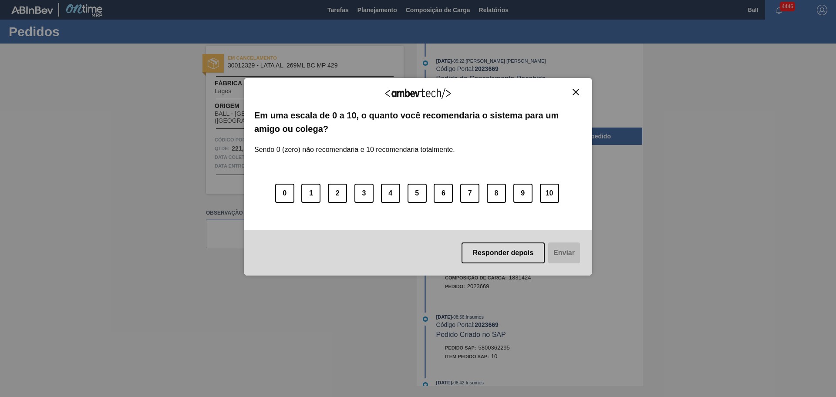
click at [574, 91] on img "Close" at bounding box center [576, 92] width 7 height 7
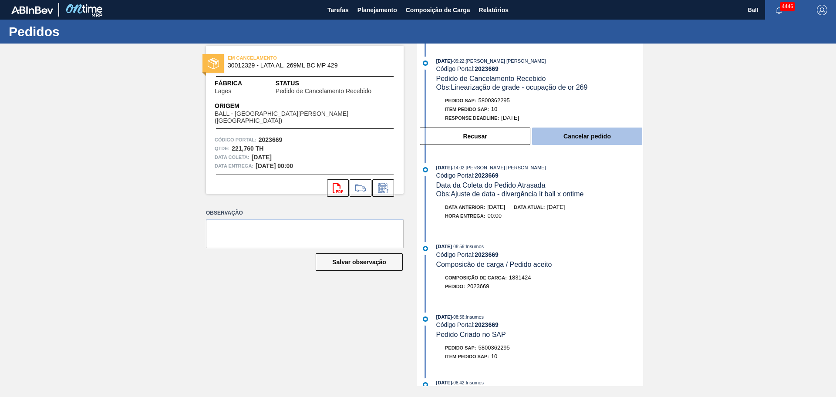
click at [570, 131] on button "Cancelar pedido" at bounding box center [587, 136] width 110 height 17
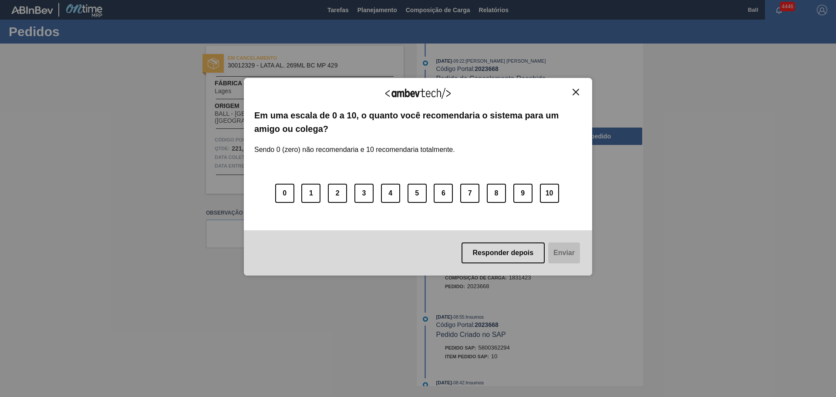
click at [574, 94] on img "Close" at bounding box center [576, 92] width 7 height 7
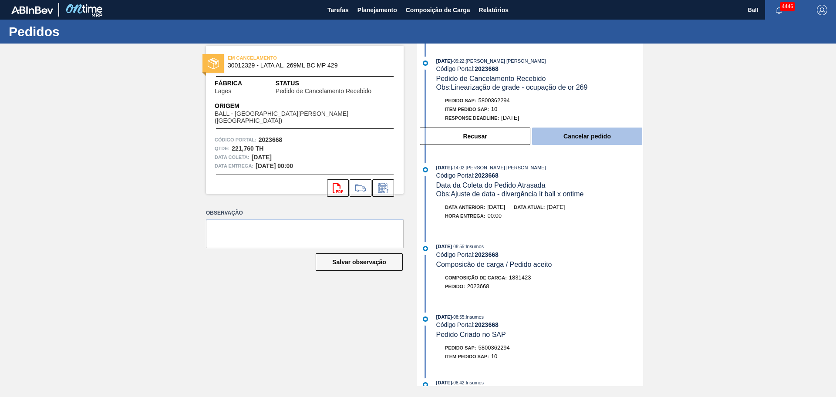
click at [612, 145] on button "Cancelar pedido" at bounding box center [587, 136] width 110 height 17
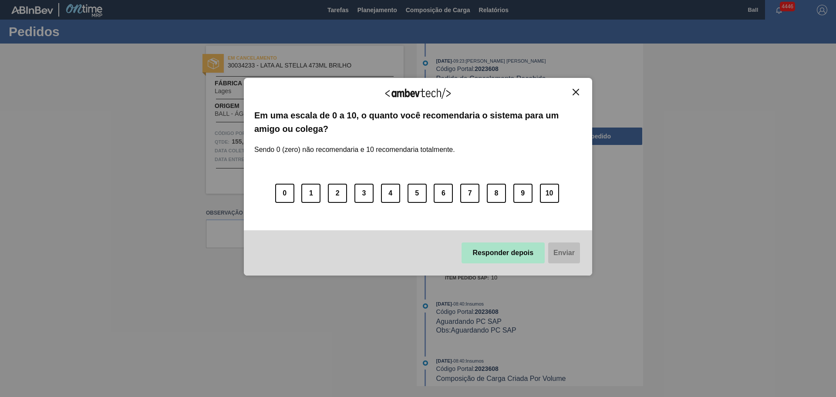
click at [516, 250] on button "Responder depois" at bounding box center [504, 253] width 84 height 21
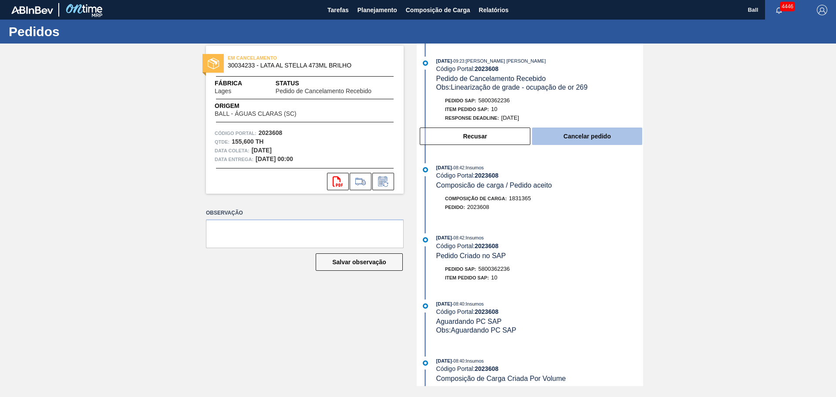
click at [567, 138] on button "Cancelar pedido" at bounding box center [587, 136] width 110 height 17
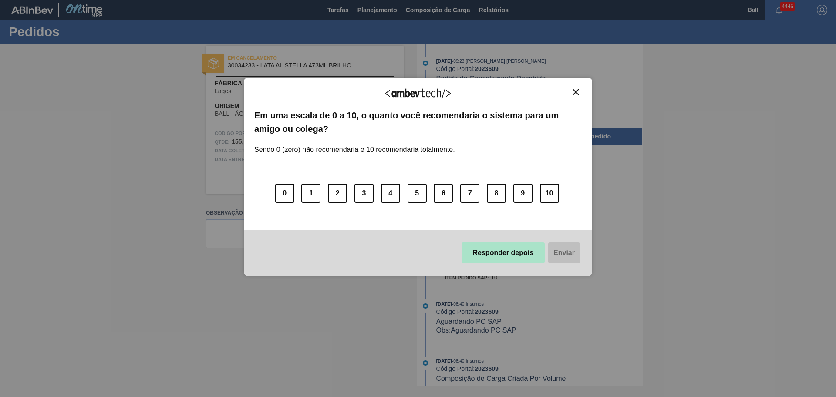
click at [501, 259] on button "Responder depois" at bounding box center [504, 253] width 84 height 21
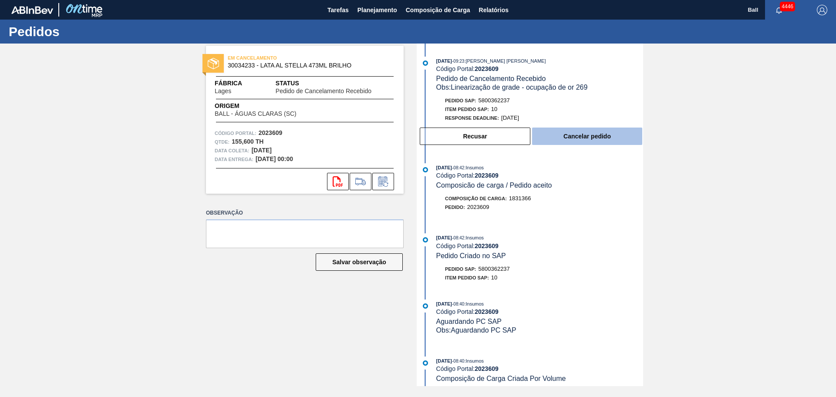
click at [597, 133] on button "Cancelar pedido" at bounding box center [587, 136] width 110 height 17
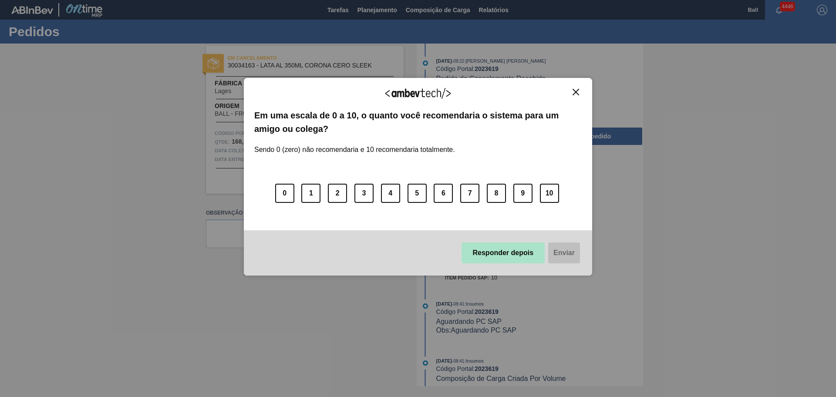
click at [502, 250] on button "Responder depois" at bounding box center [504, 253] width 84 height 21
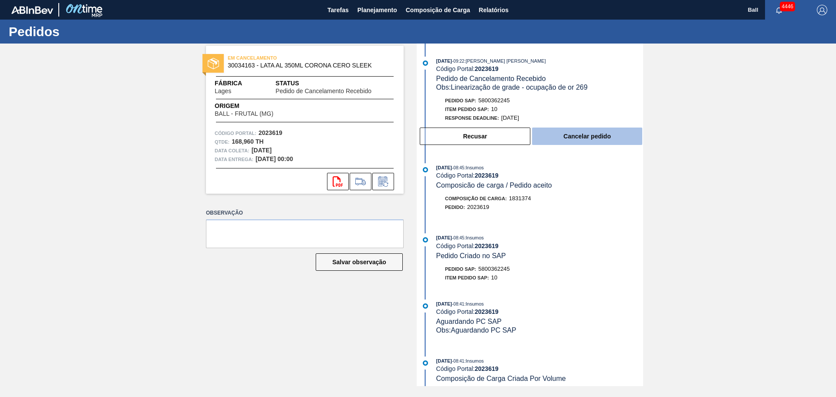
click at [563, 139] on button "Cancelar pedido" at bounding box center [587, 136] width 110 height 17
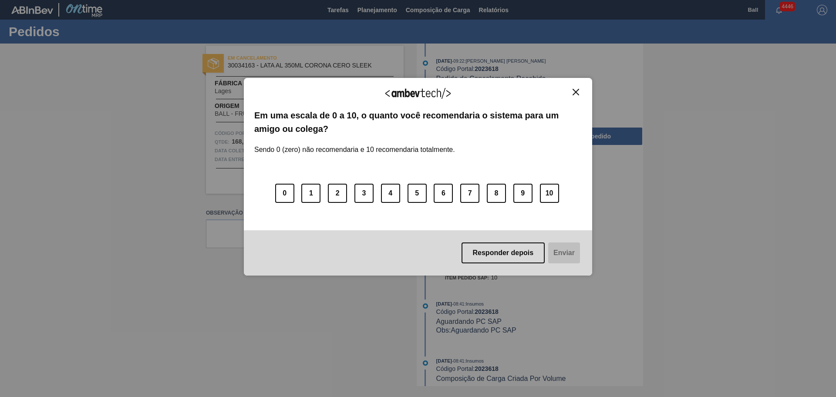
click at [575, 90] on img "Close" at bounding box center [576, 92] width 7 height 7
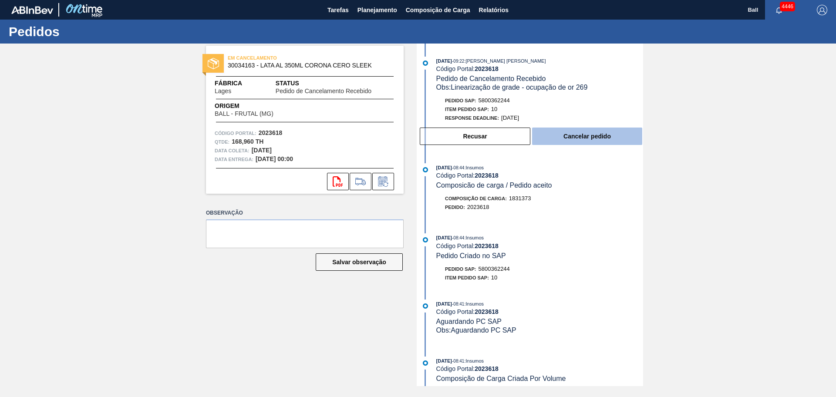
click at [592, 133] on button "Cancelar pedido" at bounding box center [587, 136] width 110 height 17
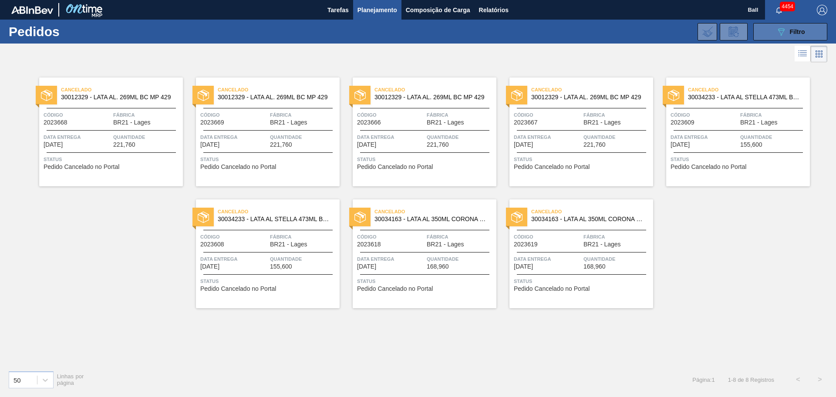
click at [765, 28] on button "089F7B8B-B2A5-4AFE-B5C0-19BA573D28AC Filtro" at bounding box center [790, 31] width 74 height 17
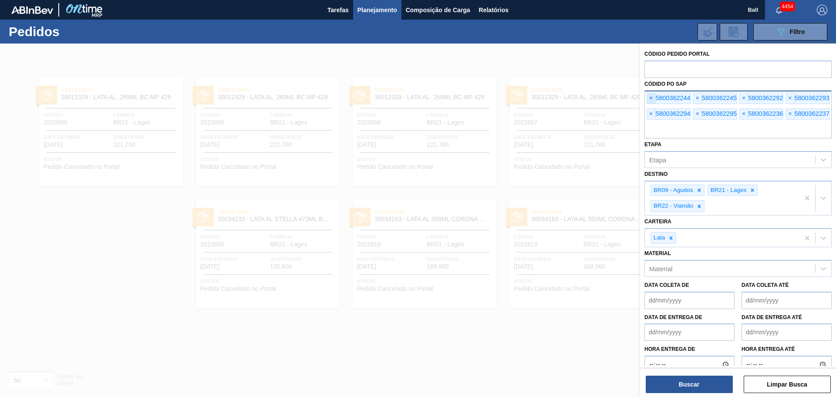
click at [652, 98] on span "×" at bounding box center [651, 98] width 8 height 10
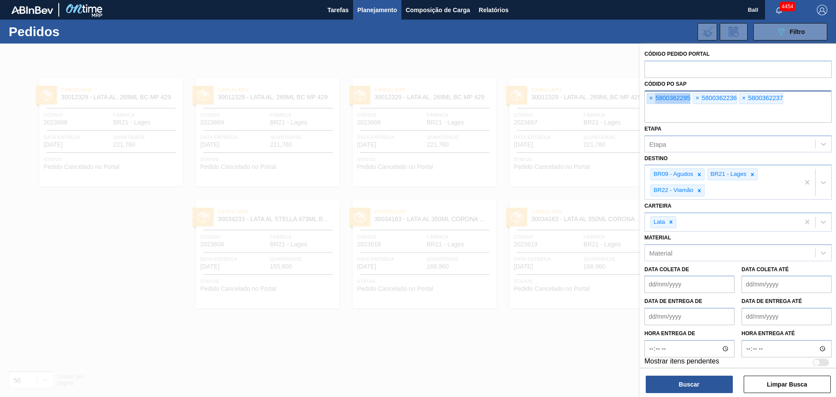
click at [652, 98] on span "×" at bounding box center [651, 98] width 8 height 10
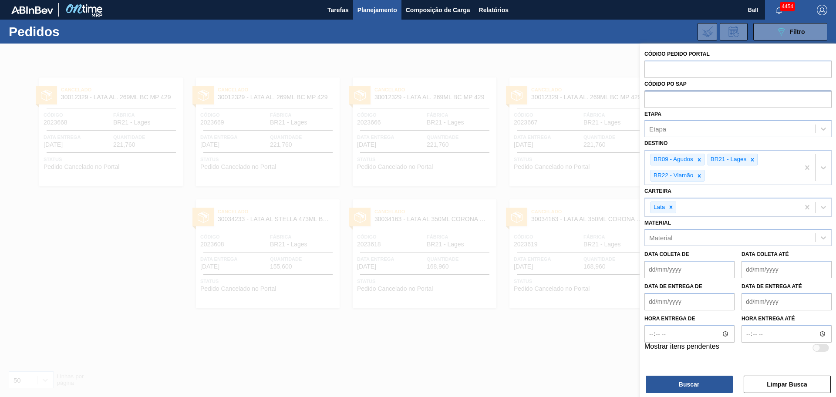
paste input "5800362489"
type input "5800362489"
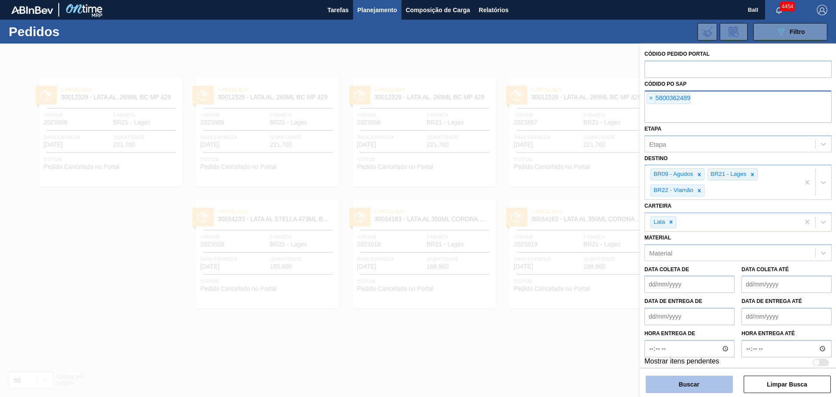
click at [681, 378] on button "Buscar" at bounding box center [689, 384] width 87 height 17
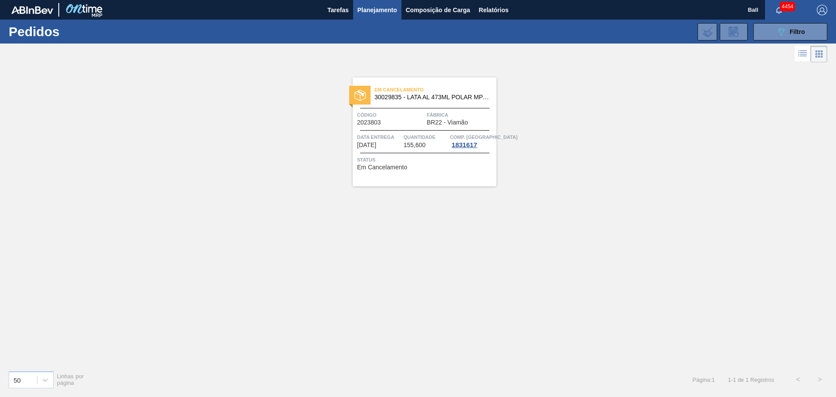
click at [413, 142] on span "155,600" at bounding box center [415, 145] width 22 height 7
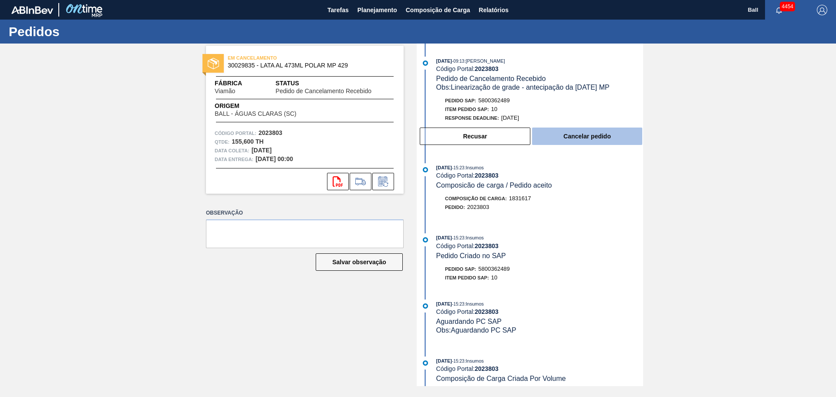
click at [582, 137] on button "Cancelar pedido" at bounding box center [587, 136] width 110 height 17
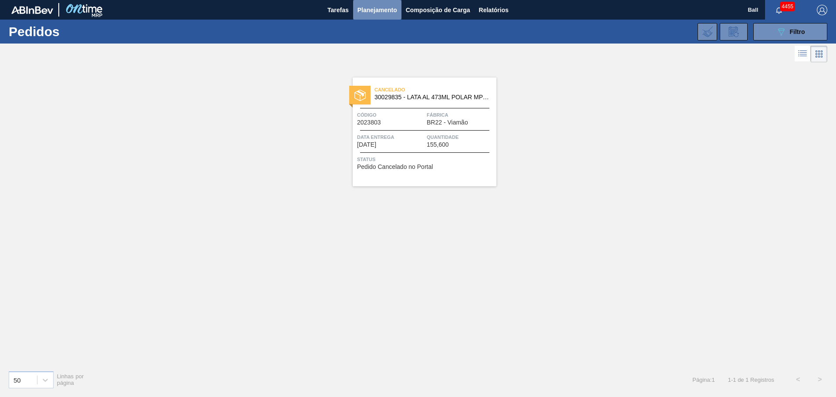
click at [378, 13] on span "Planejamento" at bounding box center [377, 10] width 40 height 10
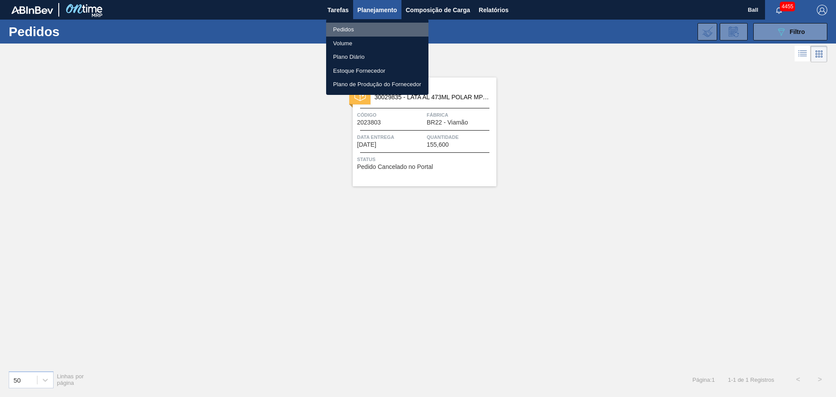
click at [363, 27] on li "Pedidos" at bounding box center [377, 30] width 102 height 14
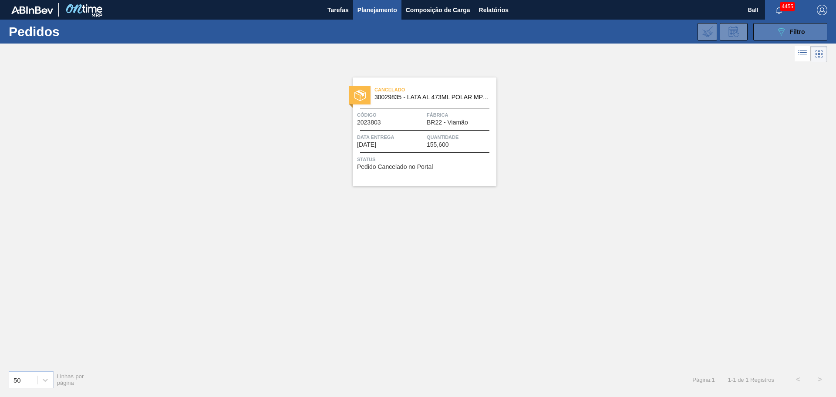
click at [797, 33] on span "Filtro" at bounding box center [797, 31] width 15 height 7
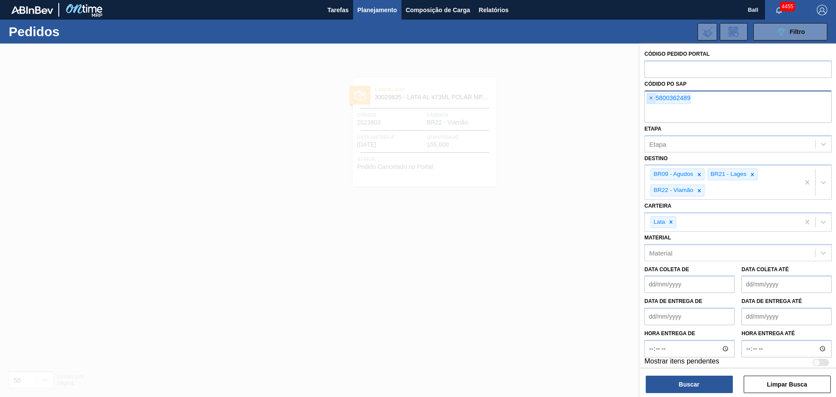
click at [654, 99] on span "×" at bounding box center [651, 98] width 8 height 10
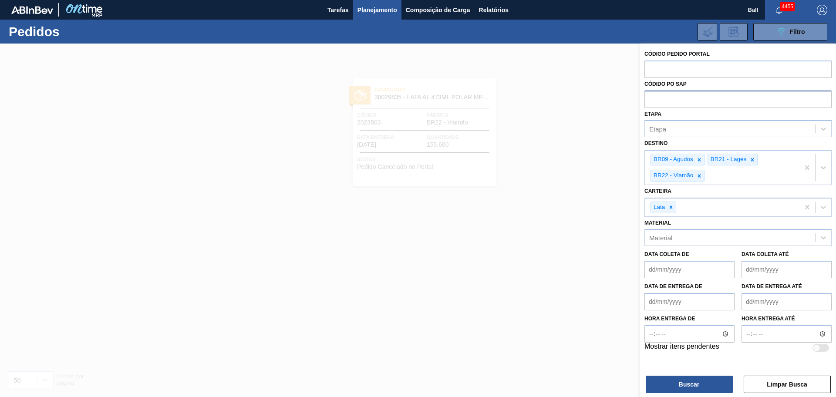
click at [701, 101] on input "text" at bounding box center [737, 99] width 187 height 17
paste input "text"
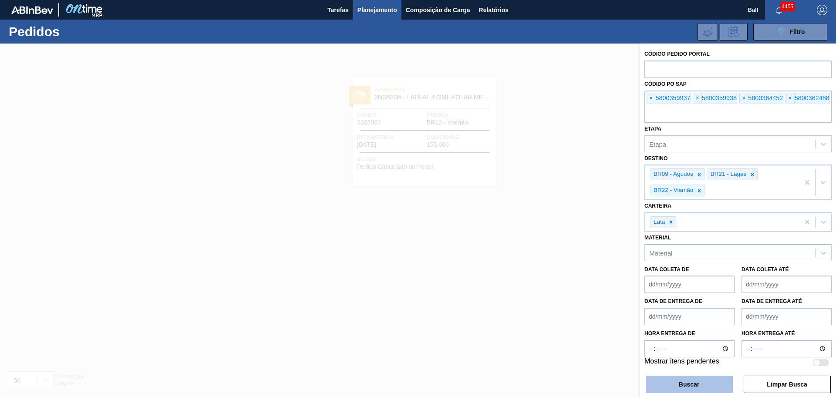
click at [691, 383] on button "Buscar" at bounding box center [689, 384] width 87 height 17
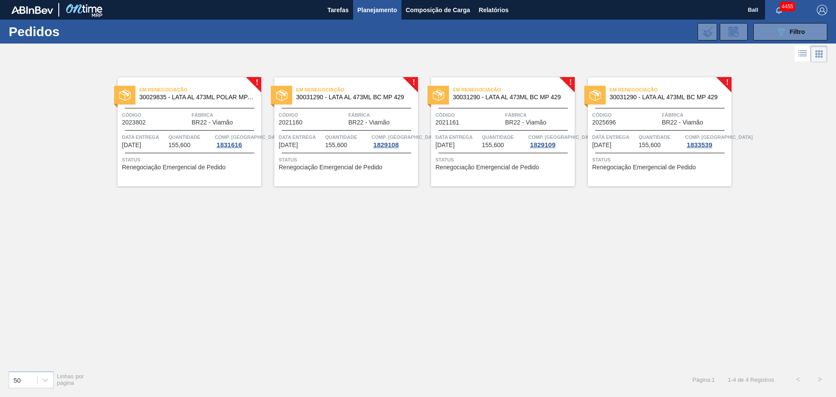
click at [177, 143] on span "155,600" at bounding box center [180, 145] width 22 height 7
click at [321, 137] on span "Data entrega" at bounding box center [301, 137] width 44 height 9
click at [513, 121] on span "BR22 - Viamão" at bounding box center [525, 122] width 41 height 7
click at [654, 131] on div "Em renegociação 30031290 - LATA AL 473ML BC MP 429 Código 2025696 Fábrica BR22 …" at bounding box center [660, 132] width 144 height 109
click at [451, 320] on div "! Em renegociação 30029835 - LATA AL 473ML POLAR MP 429 Código 2023802 Fábrica …" at bounding box center [418, 213] width 836 height 299
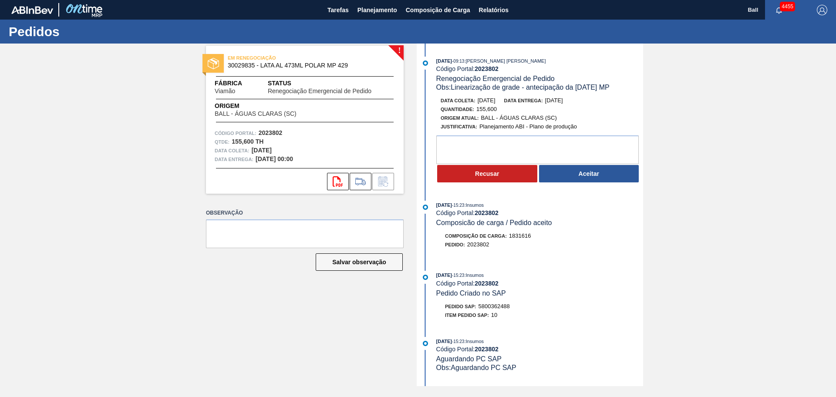
click at [557, 308] on div "Pedido SAP: 5800362488" at bounding box center [539, 306] width 207 height 9
click at [536, 148] on textarea at bounding box center [537, 149] width 202 height 29
click at [533, 139] on textarea at bounding box center [537, 149] width 202 height 29
type textarea "OK PARA POSTERGAÇÃO"
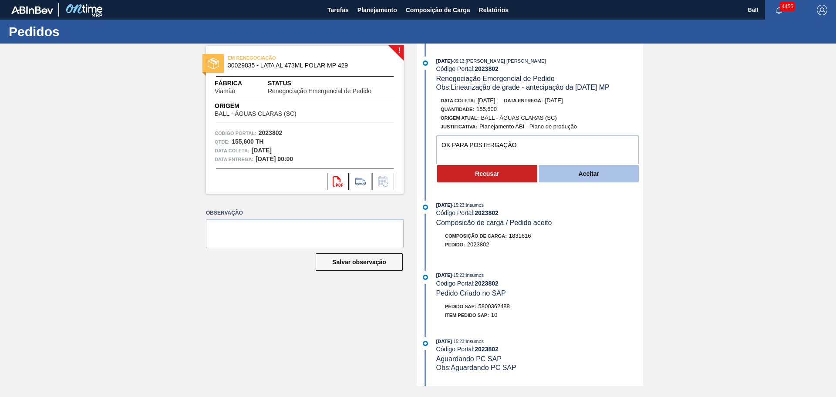
click at [569, 175] on button "Aceitar" at bounding box center [589, 173] width 100 height 17
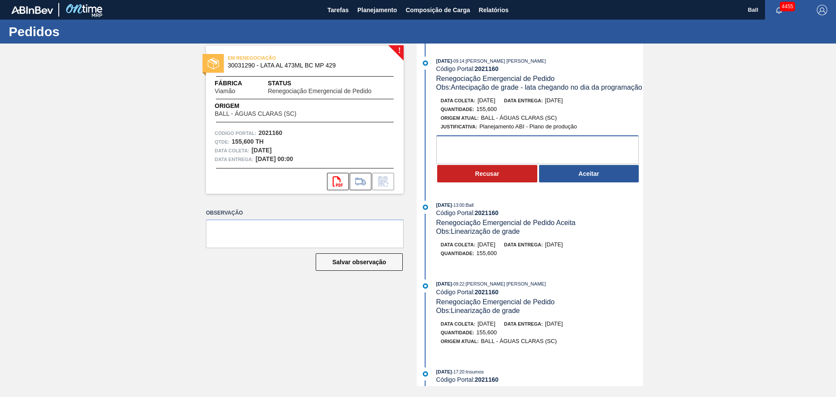
click at [509, 156] on textarea at bounding box center [537, 149] width 202 height 29
type textarea "OK PARA ANTECIPAÇÃO"
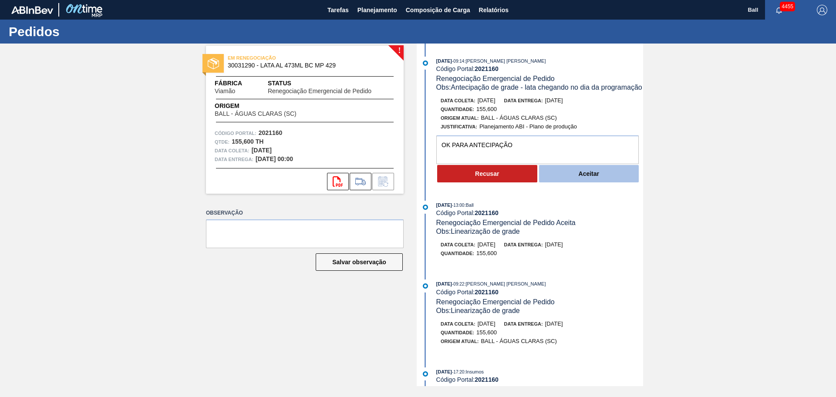
click at [575, 182] on button "Aceitar" at bounding box center [589, 173] width 100 height 17
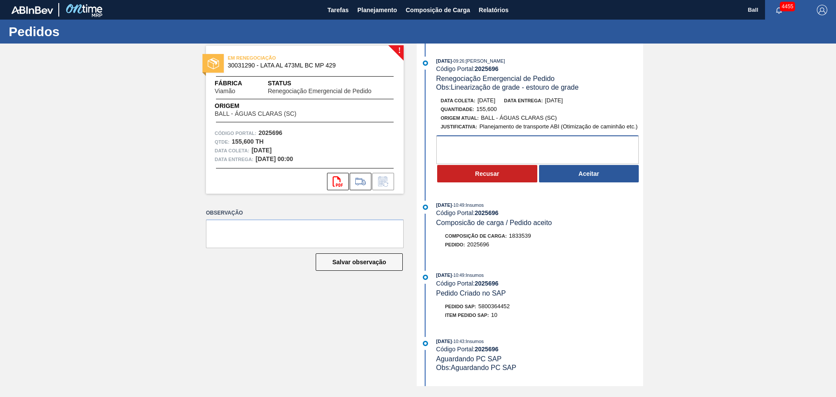
click at [512, 148] on textarea at bounding box center [537, 149] width 202 height 29
click at [579, 149] on textarea at bounding box center [537, 149] width 202 height 29
type textarea "OK PARA POSTERGAÇÃO"
click at [548, 231] on div "[DATE] 10:49 : Insumos Código Portal: 2025696 Composicão de carga / Pedido acei…" at bounding box center [531, 229] width 224 height 57
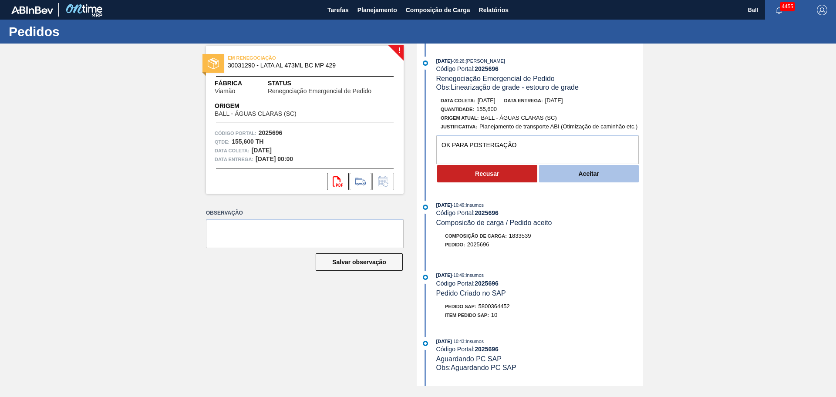
click at [607, 181] on button "Aceitar" at bounding box center [589, 173] width 100 height 17
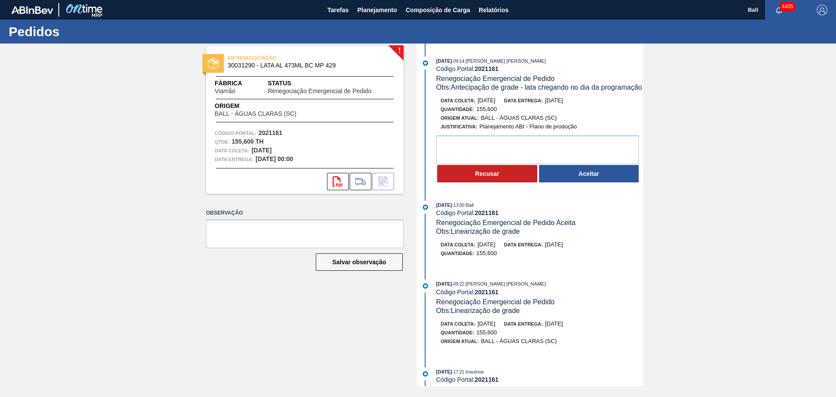
click at [527, 287] on span ": BRUNO DE MELLO DUARTE" at bounding box center [504, 283] width 81 height 5
click at [607, 328] on div "Data coleta: 11/09/2025 Data entrega: 11/09/2025" at bounding box center [544, 324] width 207 height 9
click at [506, 161] on textarea at bounding box center [537, 149] width 202 height 29
click at [511, 159] on textarea at bounding box center [537, 149] width 202 height 29
type textarea "OK PARA ANTECIPAÇÃO"
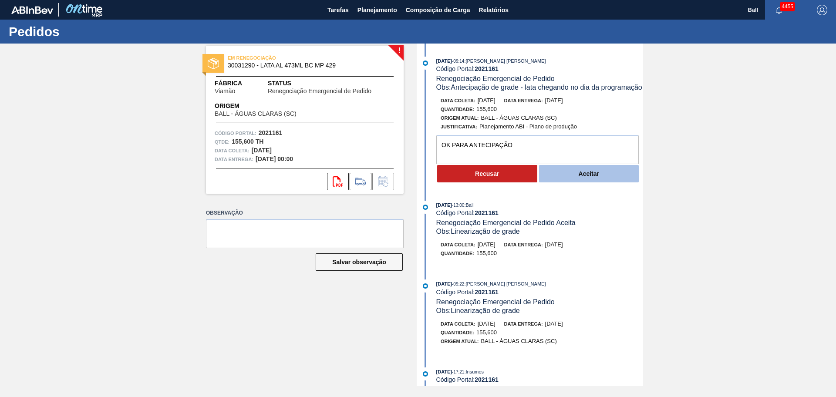
click at [573, 182] on button "Aceitar" at bounding box center [589, 173] width 100 height 17
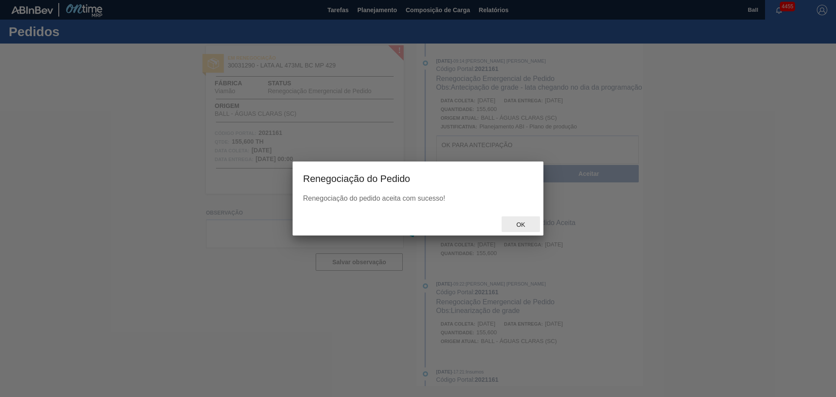
click at [522, 223] on span "Ok" at bounding box center [520, 224] width 23 height 7
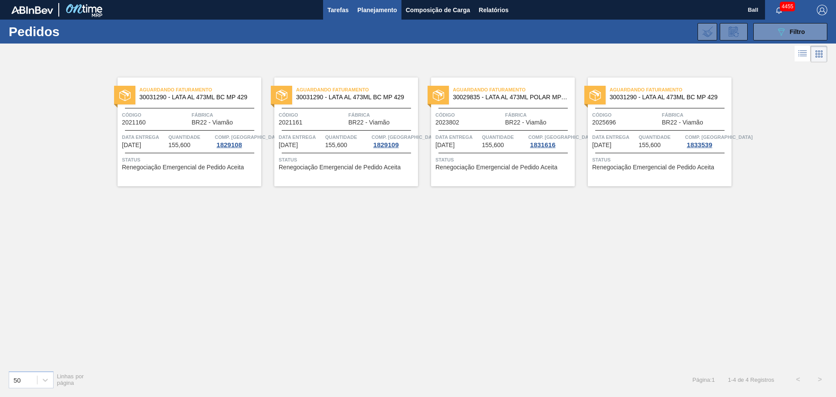
click at [334, 13] on span "Tarefas" at bounding box center [337, 10] width 21 height 10
